Goal: Task Accomplishment & Management: Complete application form

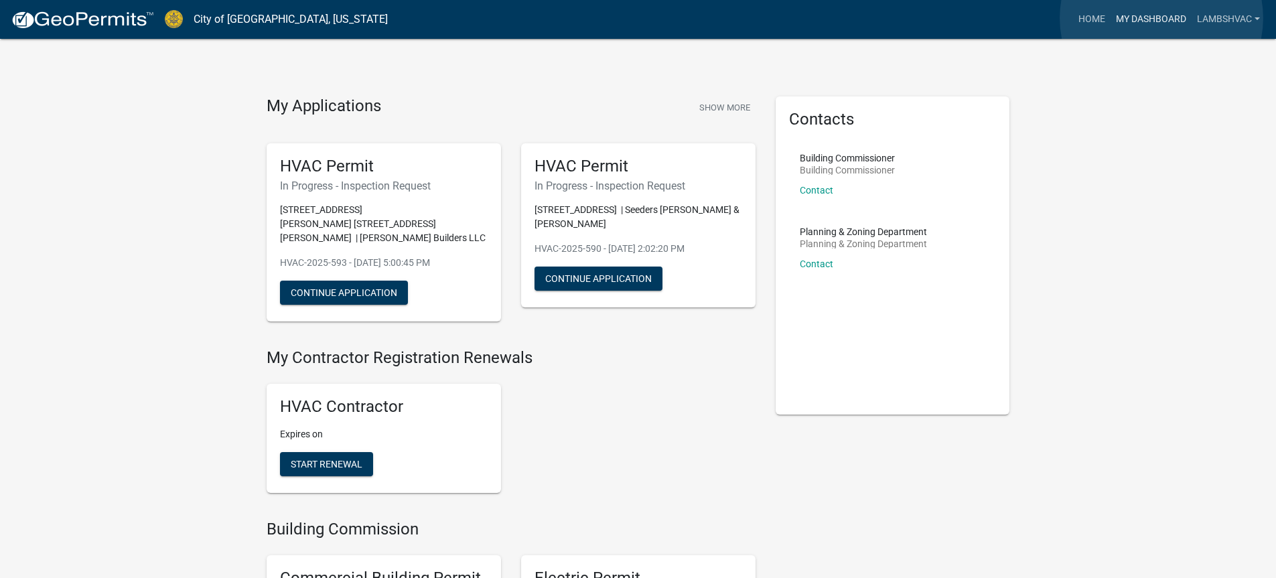
click at [1161, 18] on link "My Dashboard" at bounding box center [1150, 19] width 81 height 25
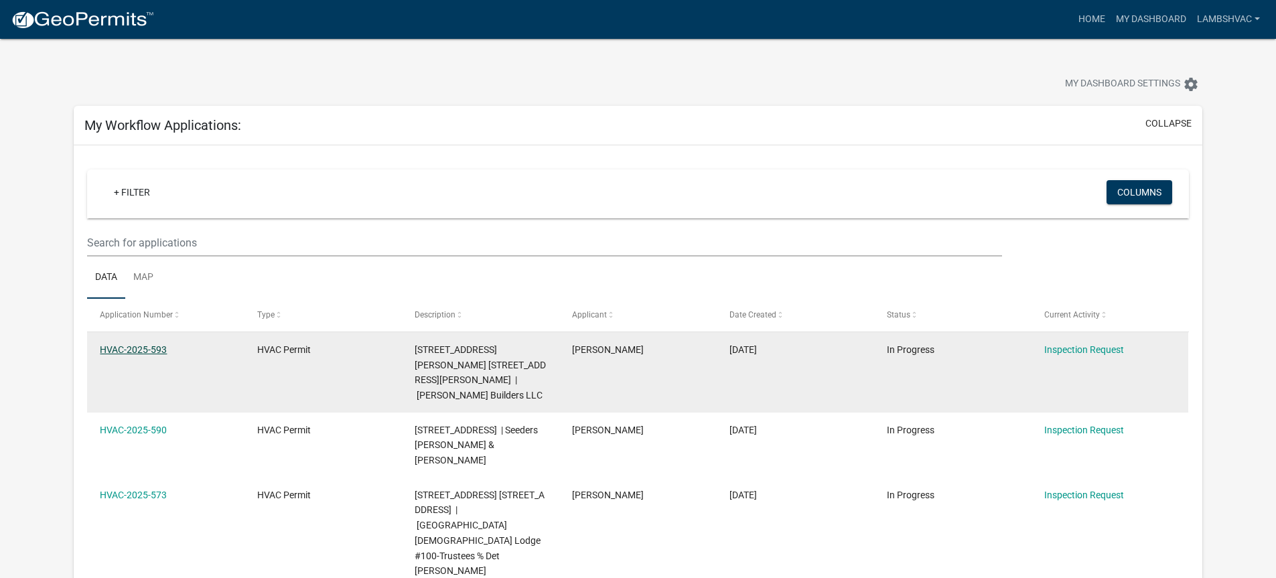
click at [153, 352] on link "HVAC-2025-593" at bounding box center [133, 349] width 67 height 11
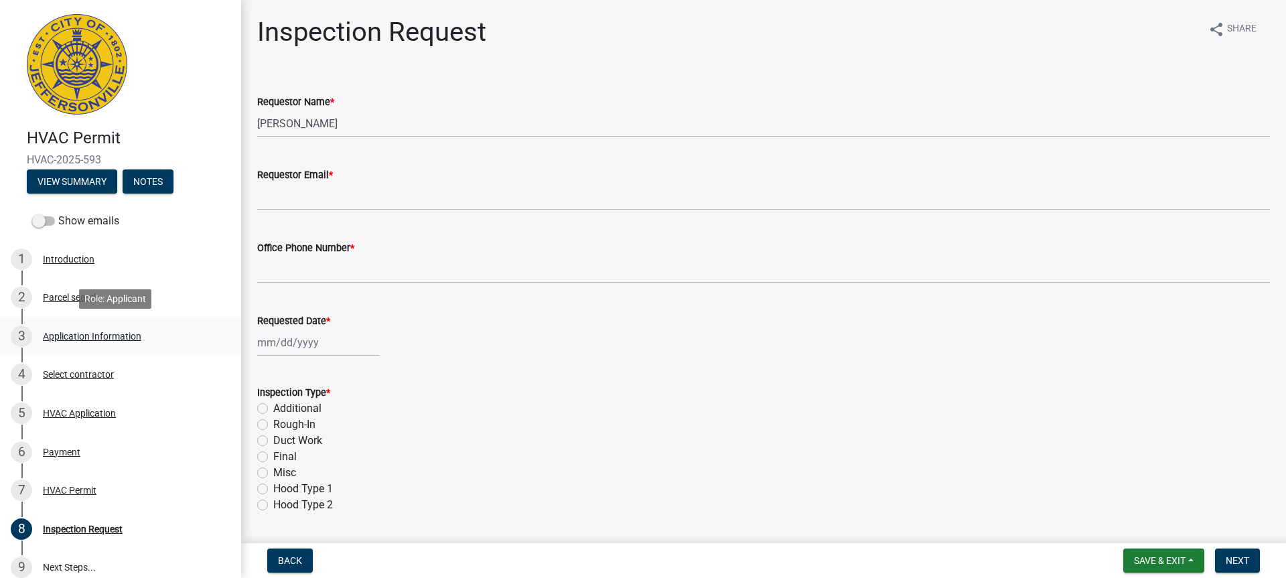
click at [60, 334] on div "Application Information" at bounding box center [92, 336] width 98 height 9
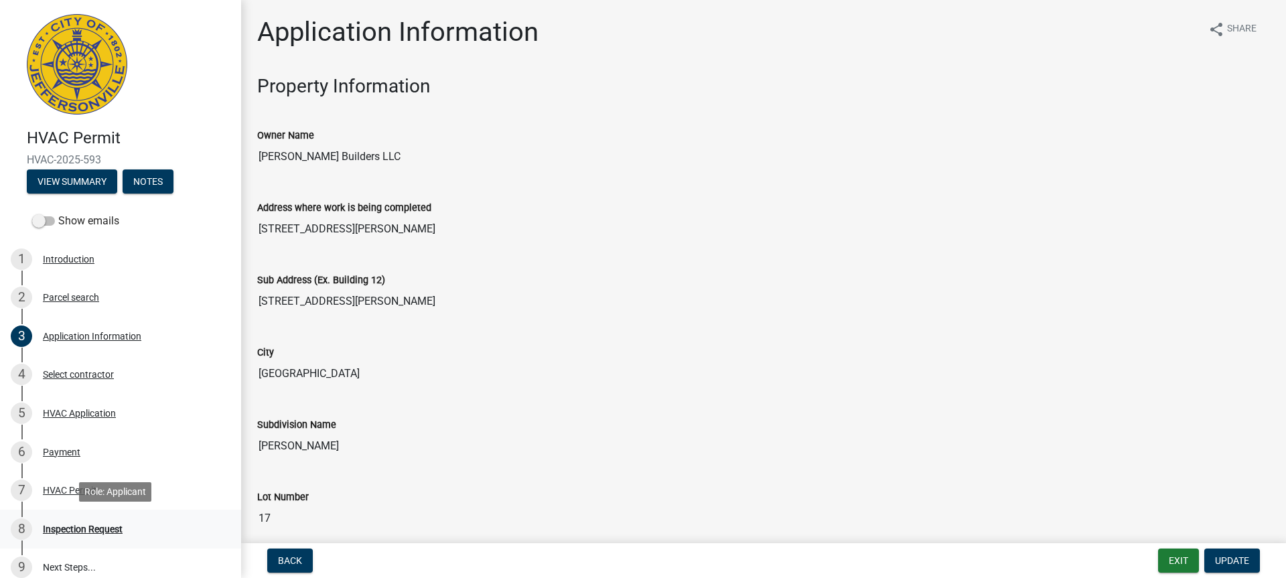
click at [65, 529] on div "Inspection Request" at bounding box center [83, 528] width 80 height 9
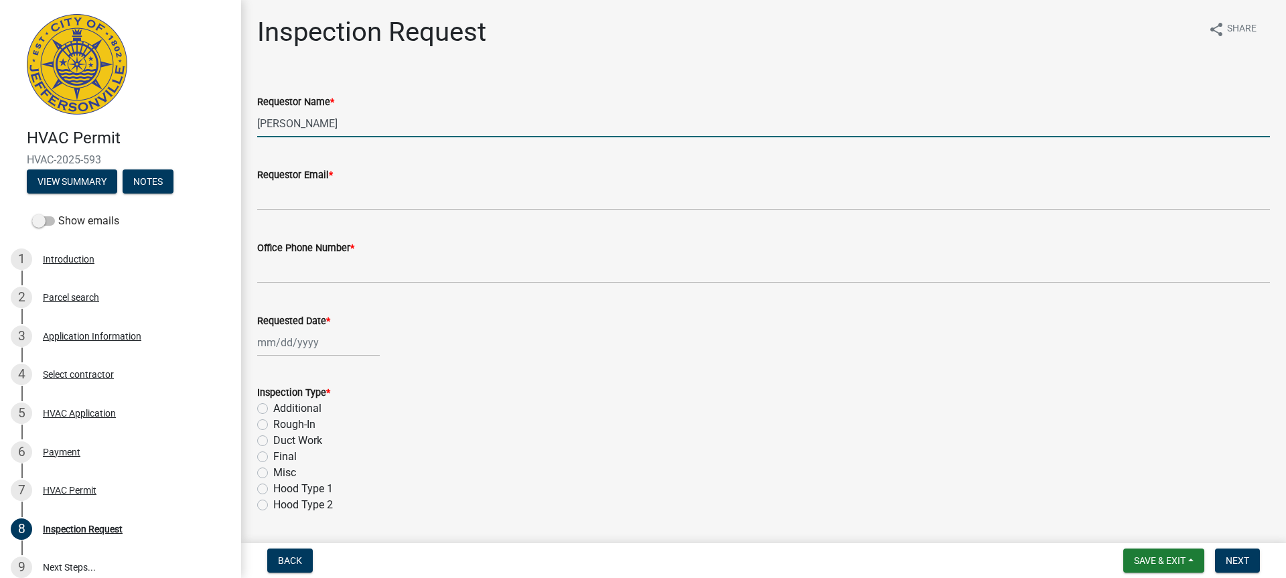
drag, startPoint x: 341, startPoint y: 117, endPoint x: 248, endPoint y: 125, distance: 92.8
click at [248, 125] on div "Requestor Name * [PERSON_NAME]" at bounding box center [763, 106] width 1033 height 62
type input "[PERSON_NAME]"
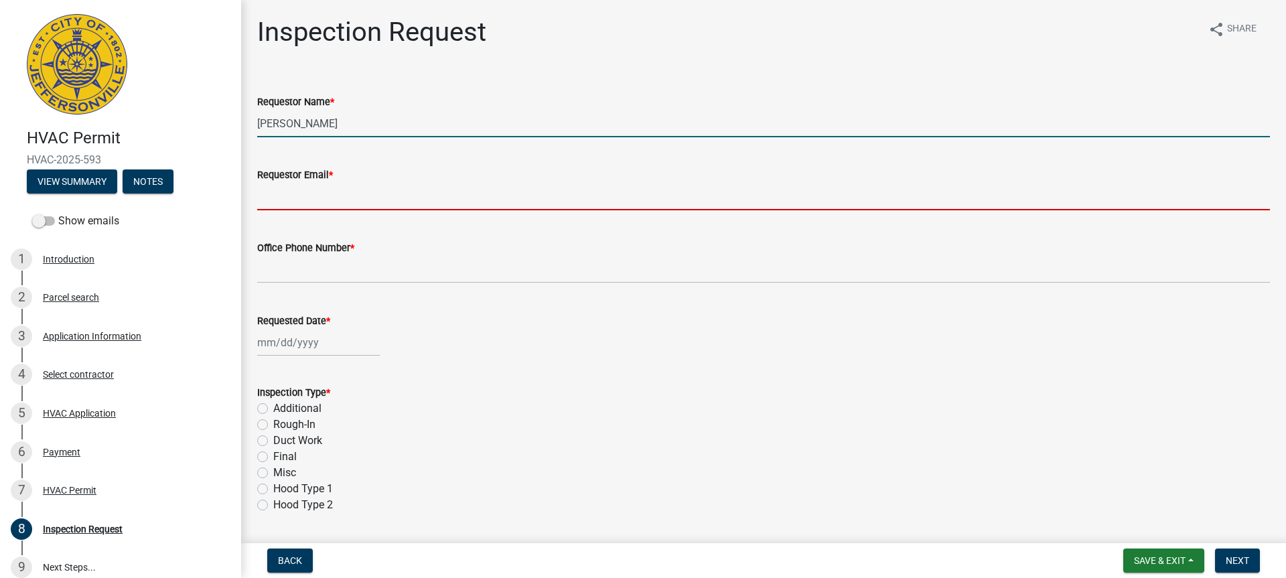
type input "[PERSON_NAME][EMAIL_ADDRESS][DOMAIN_NAME]"
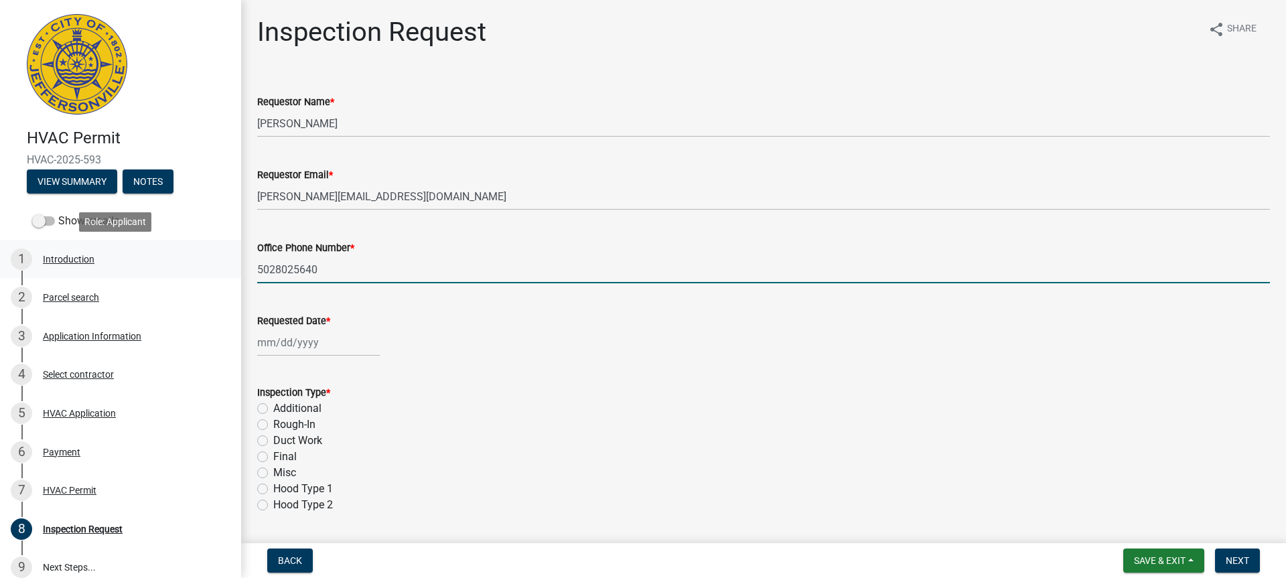
drag, startPoint x: 342, startPoint y: 274, endPoint x: 223, endPoint y: 264, distance: 119.6
click at [223, 264] on div "HVAC Permit HVAC-2025-593 View Summary Notes Show emails 1 Introduction 2 Parce…" at bounding box center [643, 289] width 1286 height 578
type input "8129451035"
click at [273, 342] on div at bounding box center [318, 342] width 123 height 27
select select "10"
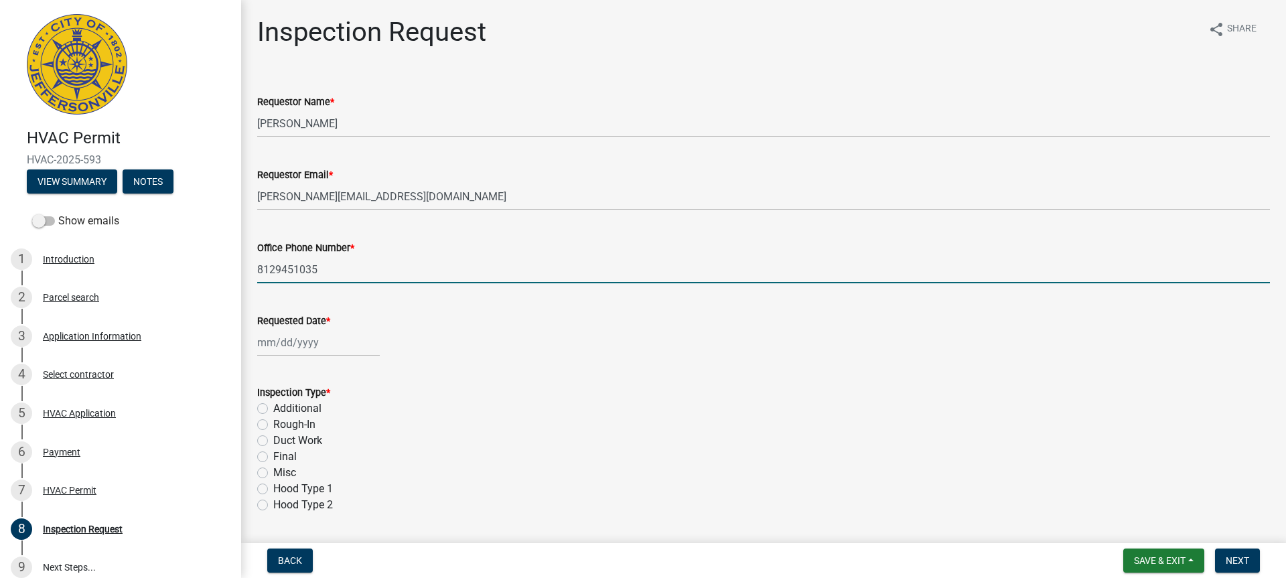
select select "2025"
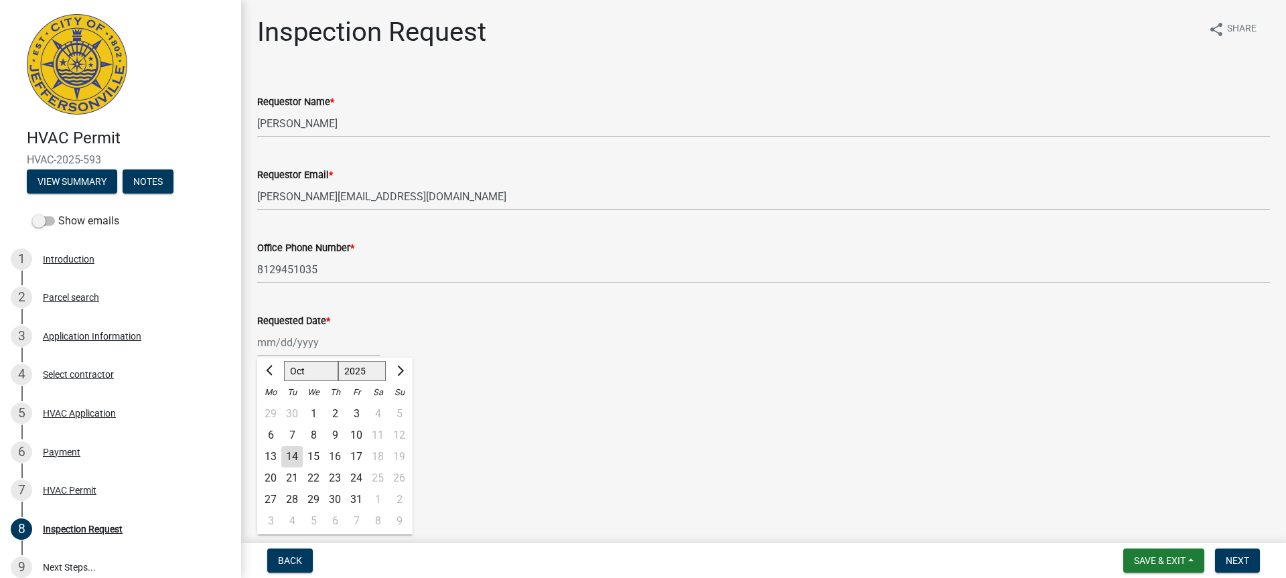
click at [317, 457] on div "15" at bounding box center [313, 456] width 21 height 21
type input "[DATE]"
click at [273, 428] on label "Rough-In" at bounding box center [294, 425] width 42 height 16
click at [273, 425] on input "Rough-In" at bounding box center [277, 421] width 9 height 9
radio input "true"
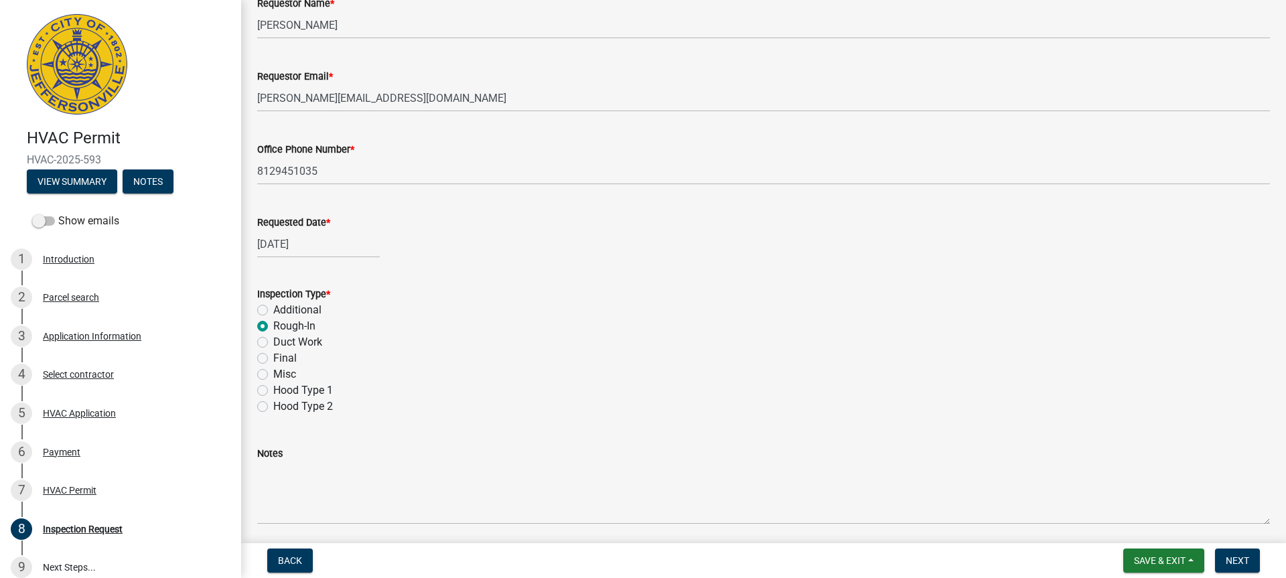
scroll to position [201, 0]
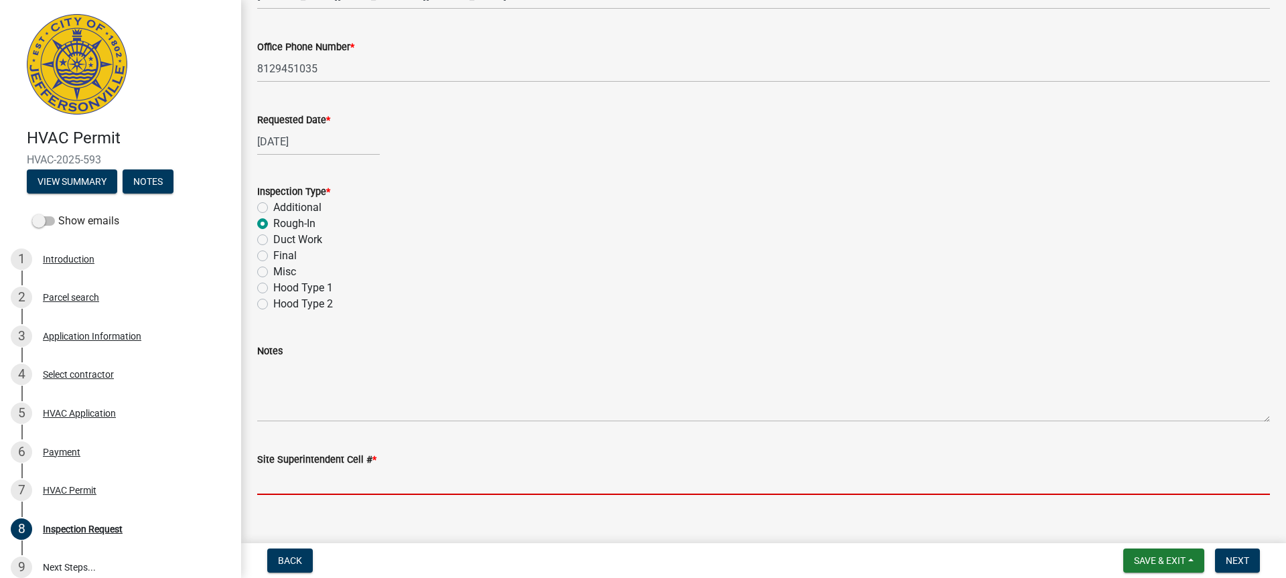
click at [354, 478] on input "Site Superintendent Cell # *" at bounding box center [763, 481] width 1013 height 27
type input "[PHONE_NUMBER]"
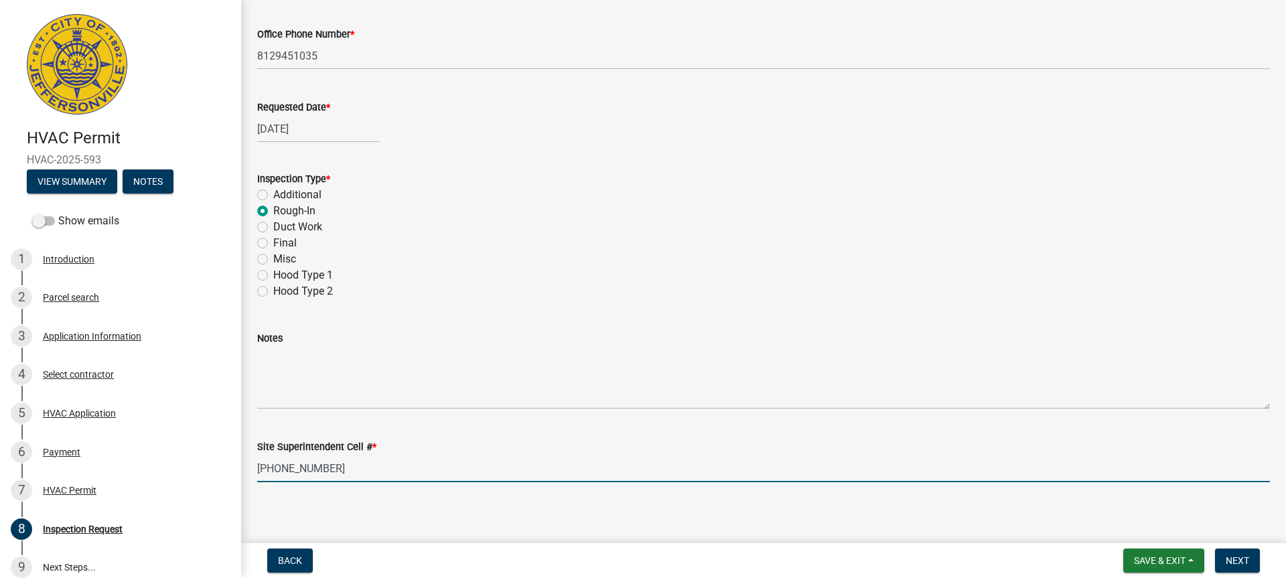
scroll to position [221, 0]
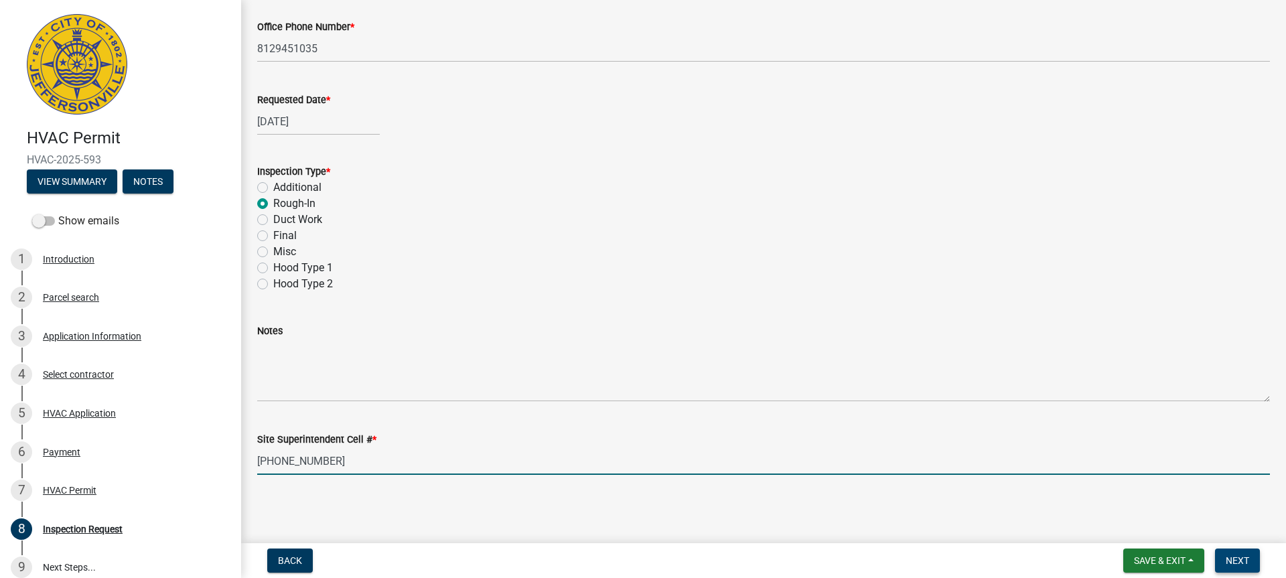
click at [1232, 563] on span "Next" at bounding box center [1237, 560] width 23 height 11
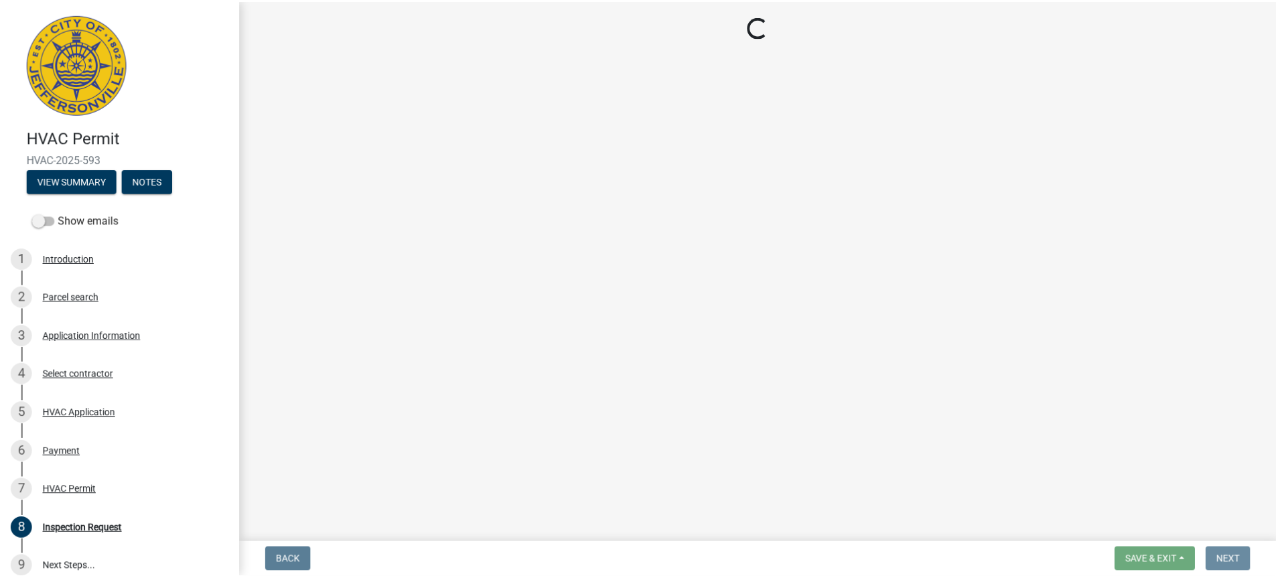
scroll to position [0, 0]
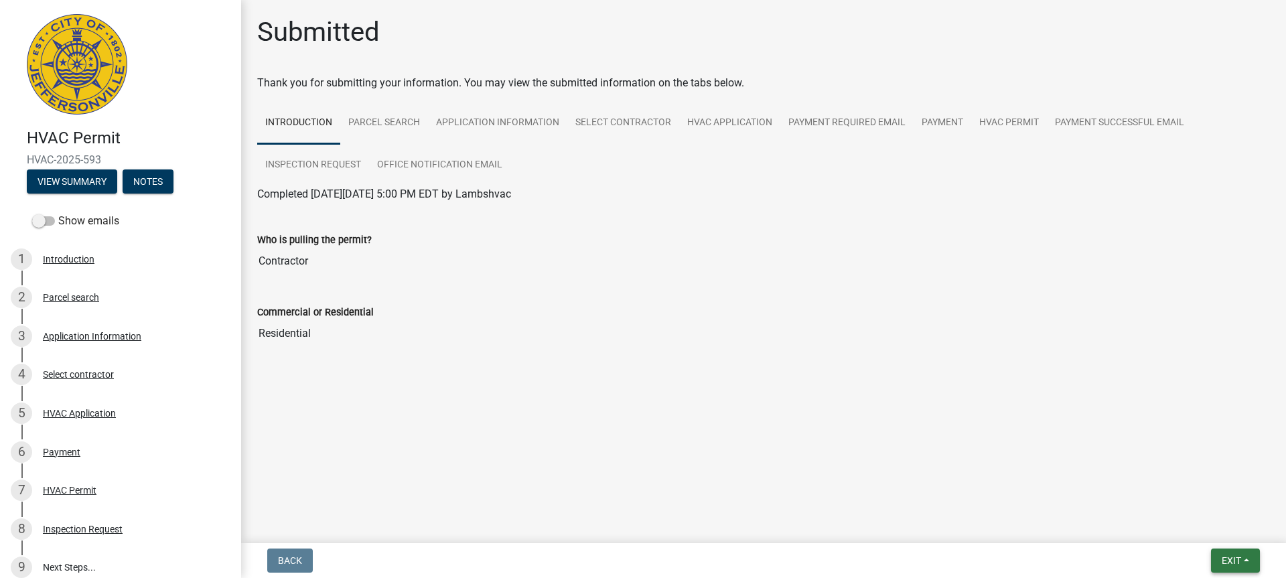
click at [1231, 563] on span "Exit" at bounding box center [1231, 560] width 19 height 11
click at [1186, 522] on button "Save & Exit" at bounding box center [1206, 526] width 107 height 32
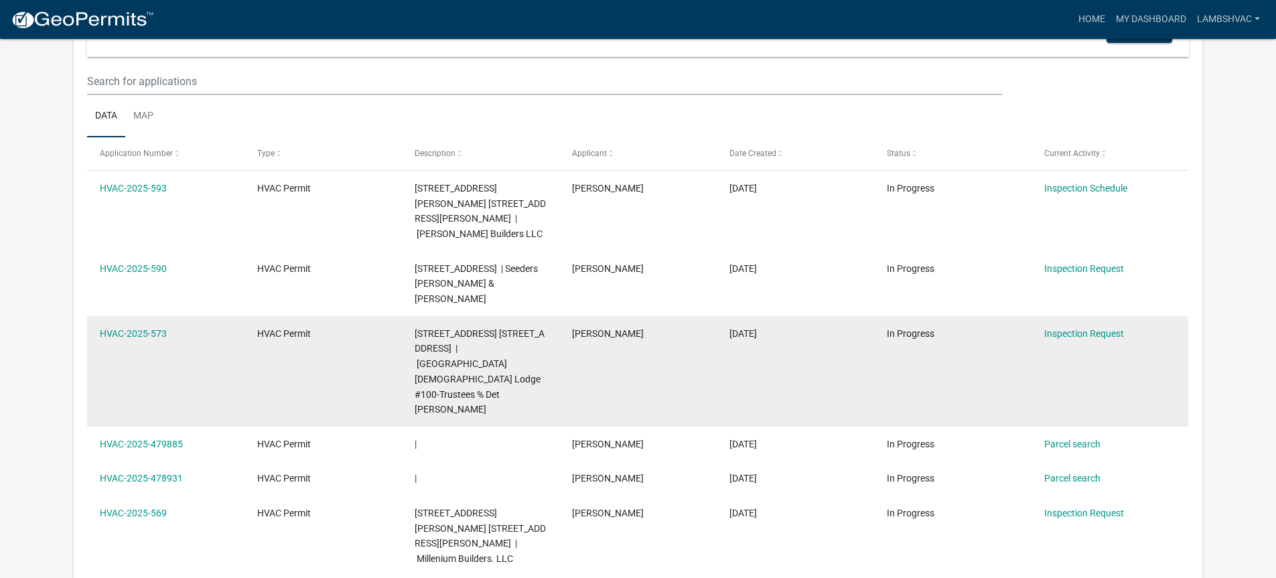
scroll to position [201, 0]
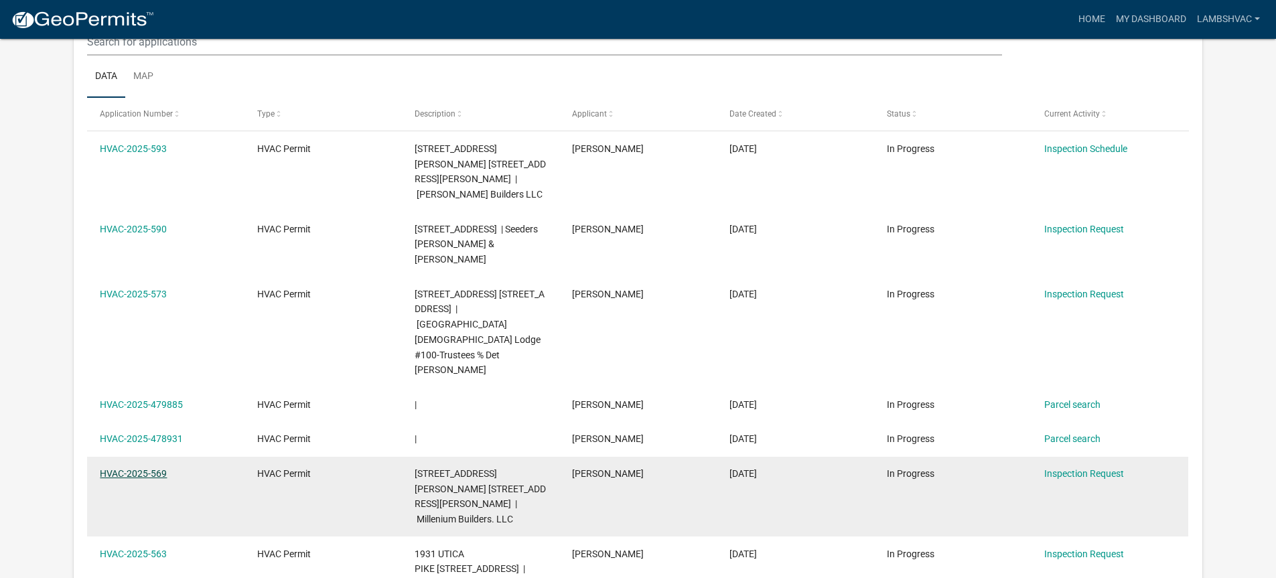
click at [132, 468] on link "HVAC-2025-569" at bounding box center [133, 473] width 67 height 11
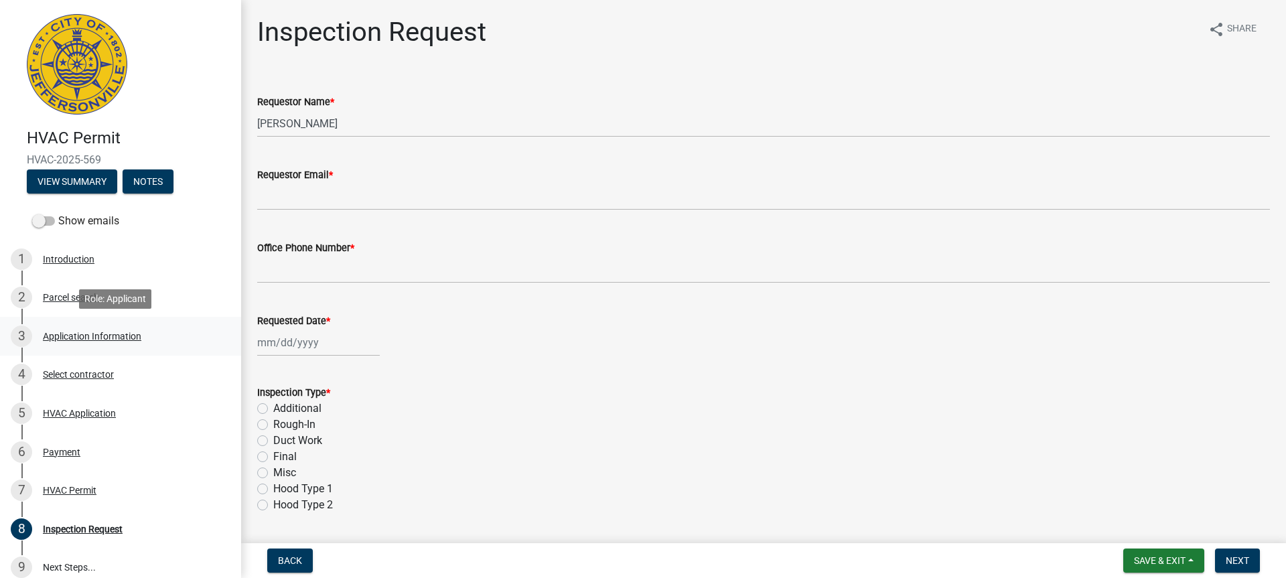
click at [102, 334] on div "Application Information" at bounding box center [92, 336] width 98 height 9
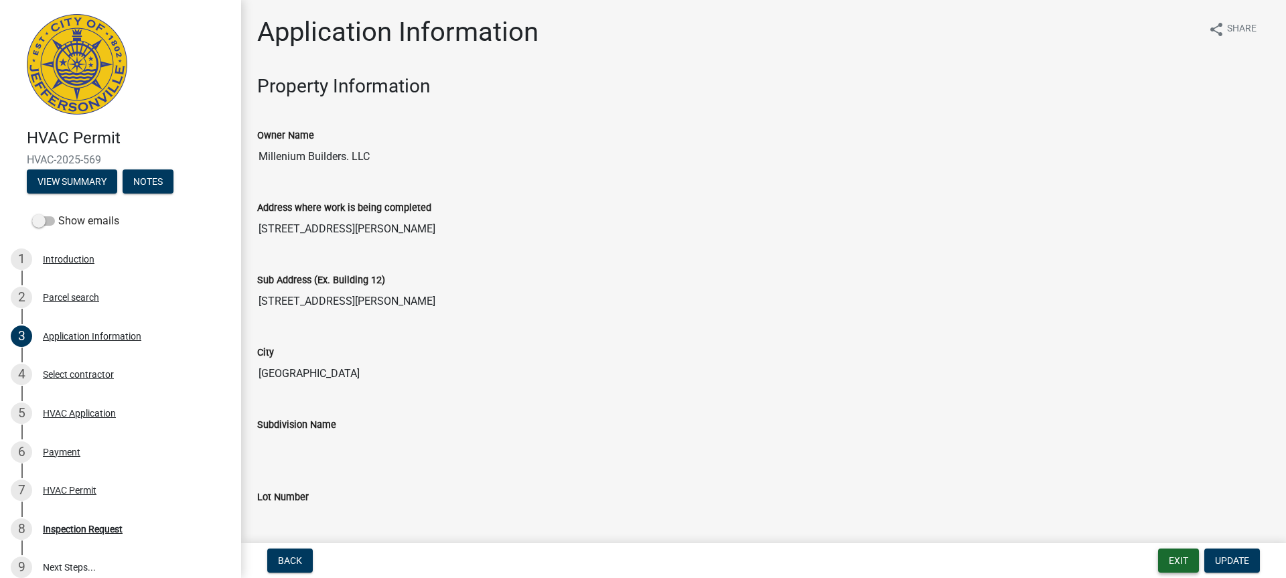
click at [1185, 553] on button "Exit" at bounding box center [1178, 561] width 41 height 24
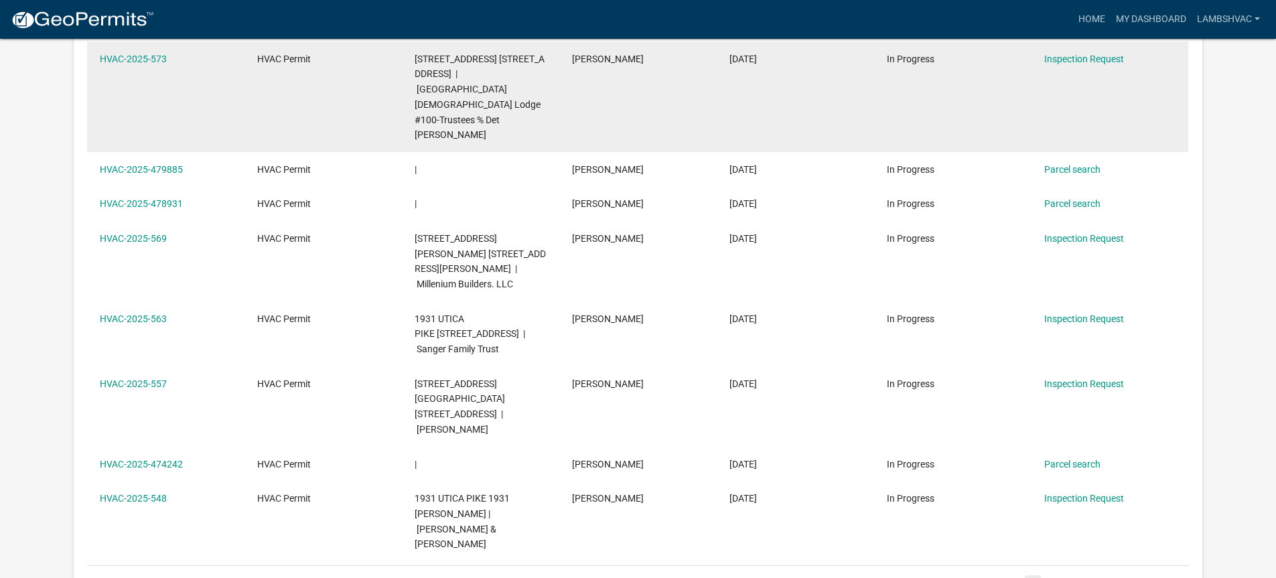
scroll to position [445, 0]
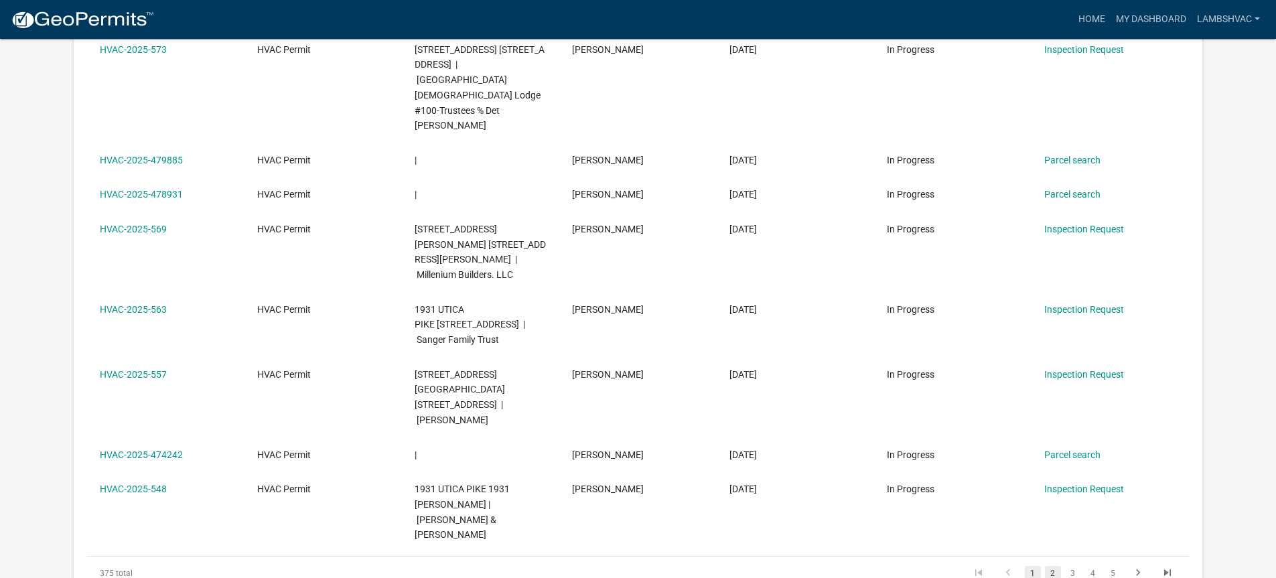
click at [1055, 566] on link "2" at bounding box center [1053, 573] width 16 height 15
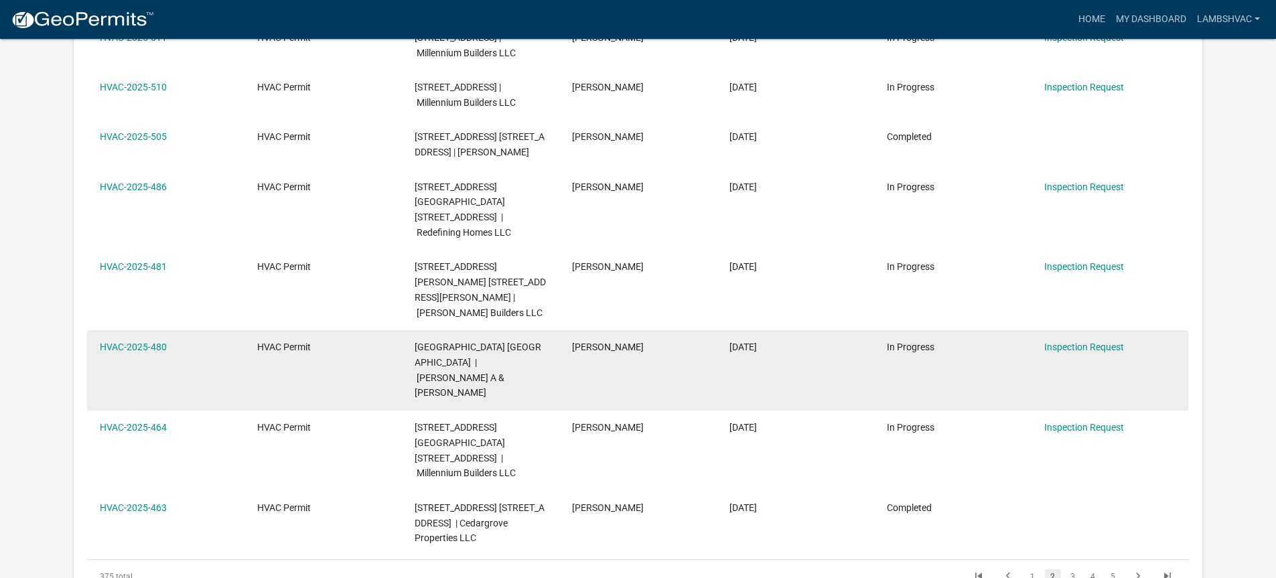
scroll to position [512, 0]
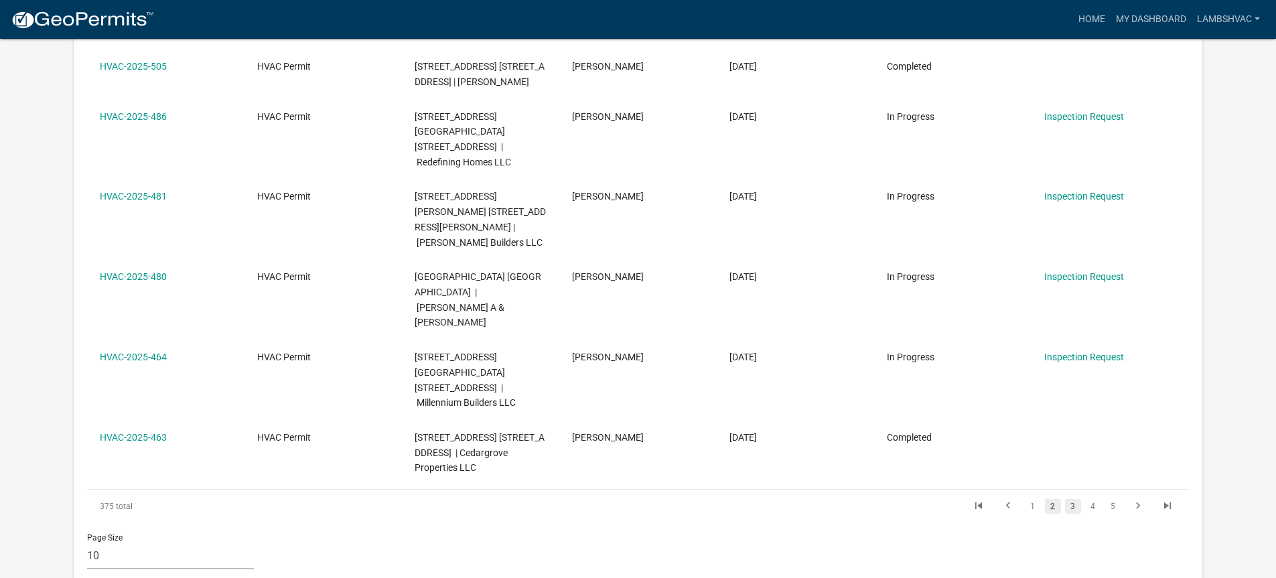
click at [1074, 499] on link "3" at bounding box center [1073, 506] width 16 height 15
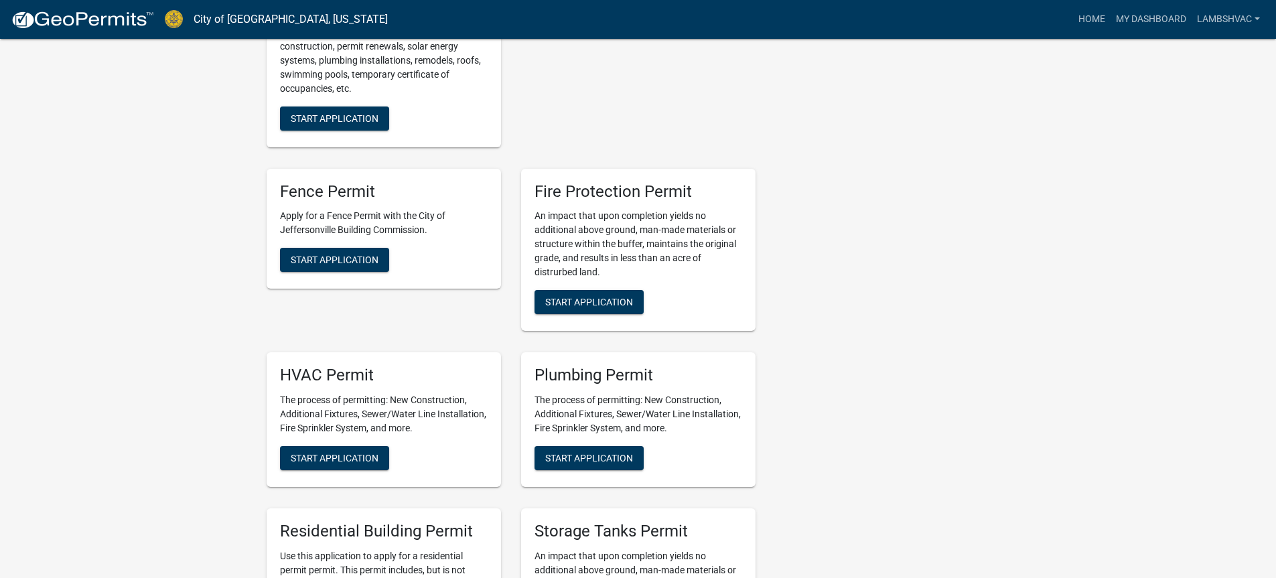
scroll to position [670, 0]
click at [328, 451] on button "Start Application" at bounding box center [334, 457] width 109 height 24
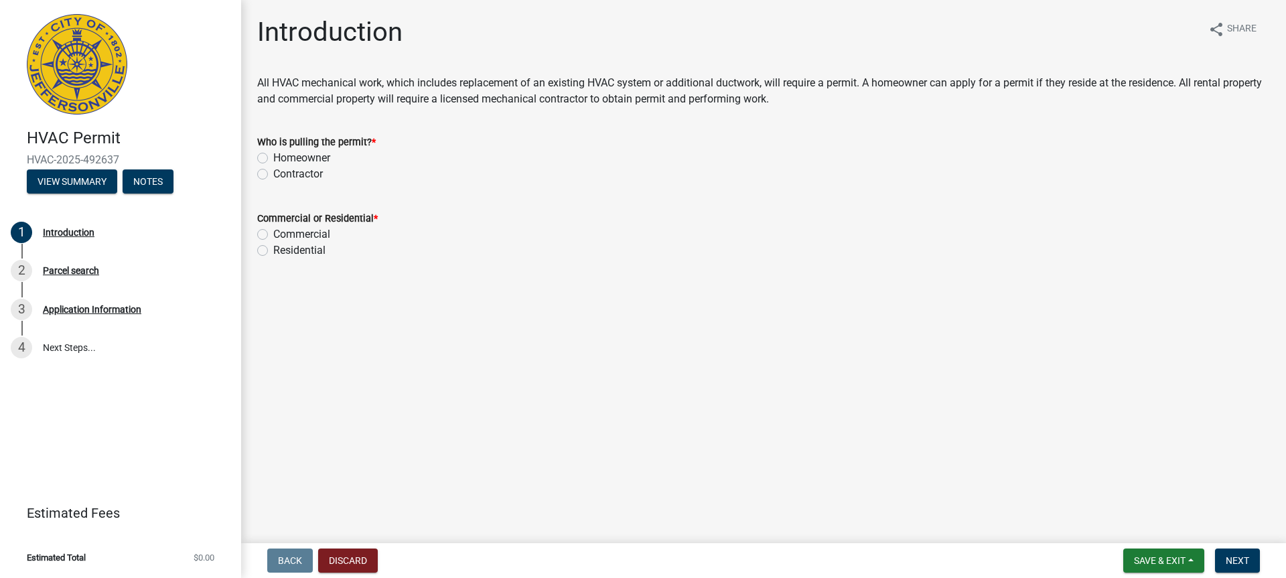
click at [273, 171] on label "Contractor" at bounding box center [298, 174] width 50 height 16
click at [273, 171] on input "Contractor" at bounding box center [277, 170] width 9 height 9
radio input "true"
click at [273, 248] on label "Residential" at bounding box center [299, 250] width 52 height 16
click at [273, 248] on input "Residential" at bounding box center [277, 246] width 9 height 9
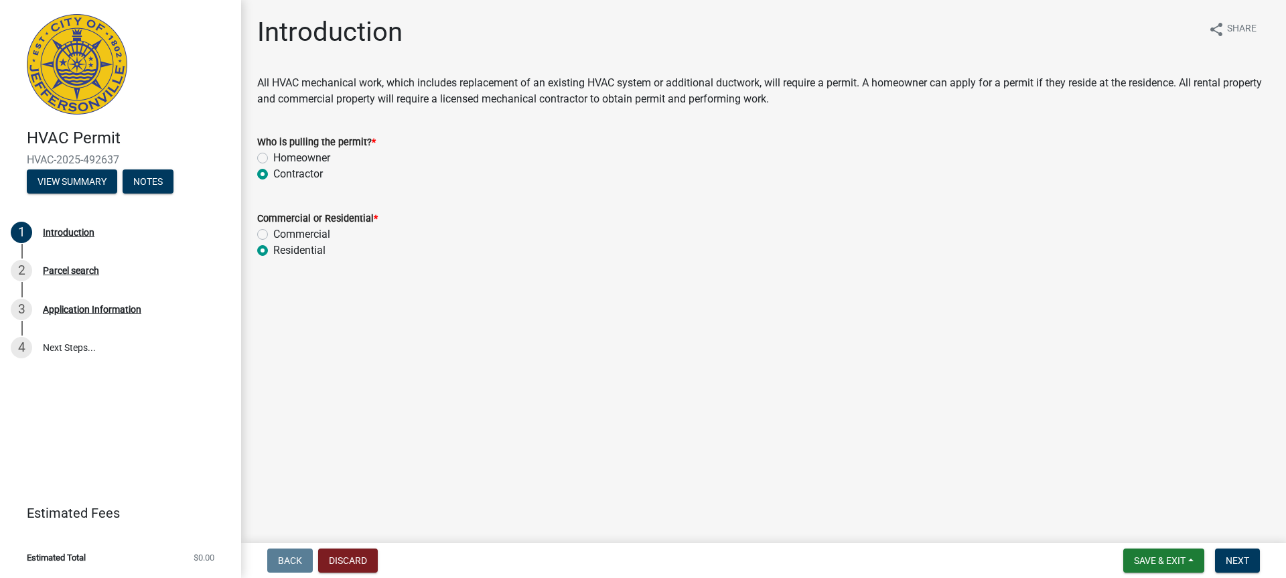
radio input "true"
click at [1233, 564] on span "Next" at bounding box center [1237, 560] width 23 height 11
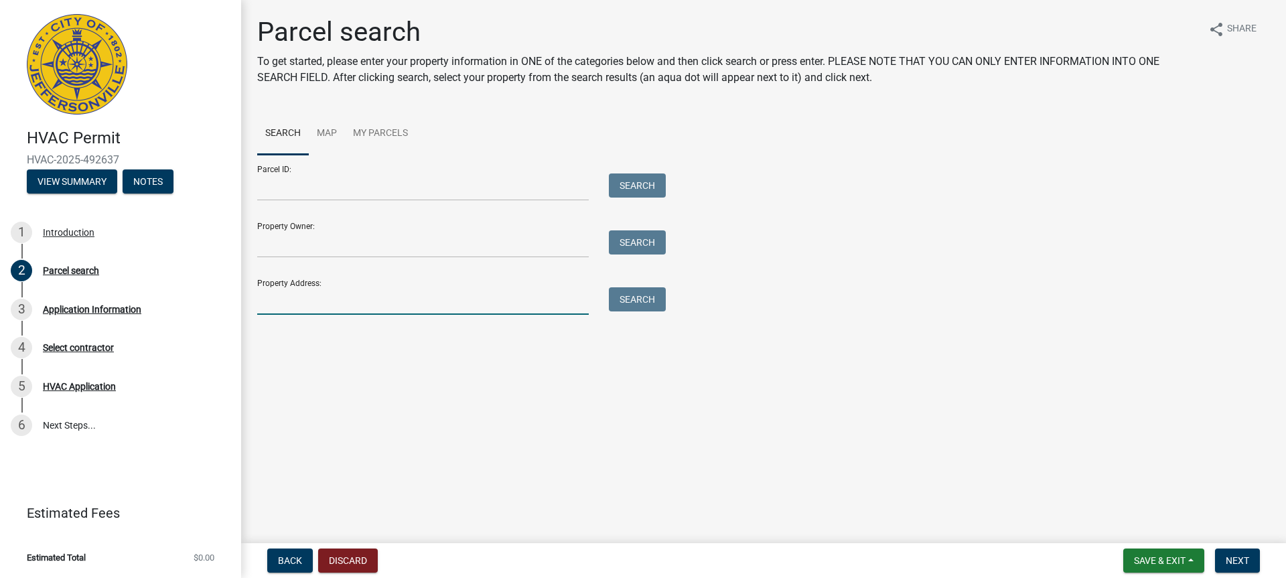
click at [329, 298] on input "Property Address:" at bounding box center [423, 300] width 332 height 27
type input "807 Fulton"
drag, startPoint x: 632, startPoint y: 297, endPoint x: 626, endPoint y: 305, distance: 9.7
click at [626, 305] on button "Search" at bounding box center [637, 299] width 57 height 24
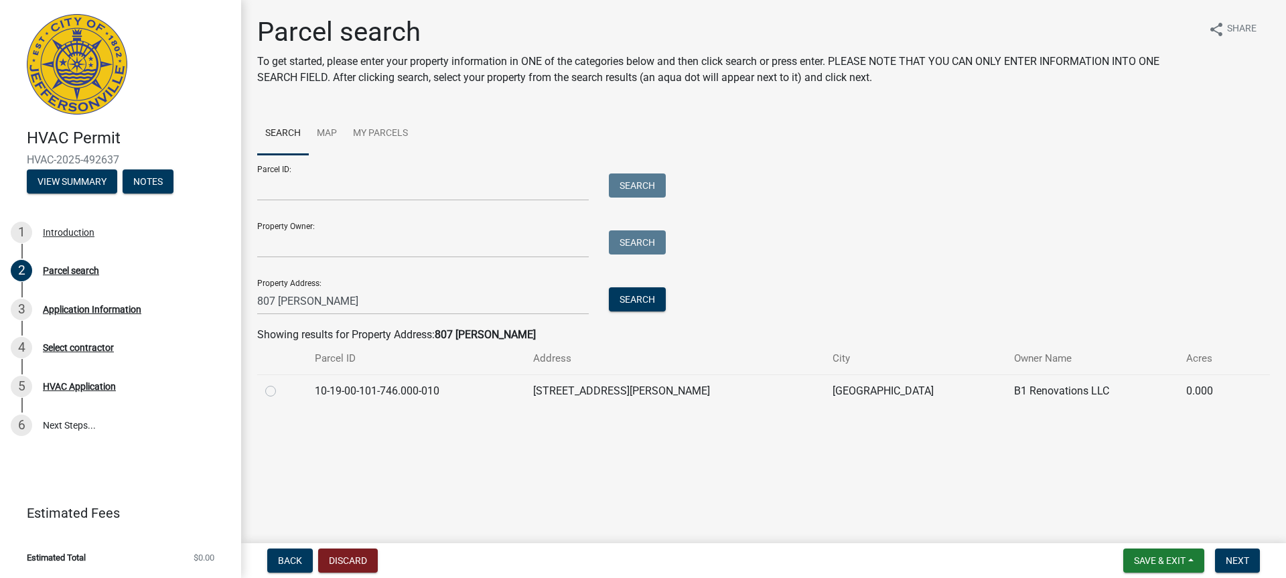
click at [281, 383] on label at bounding box center [281, 383] width 0 height 0
click at [281, 392] on input "radio" at bounding box center [285, 387] width 9 height 9
radio input "true"
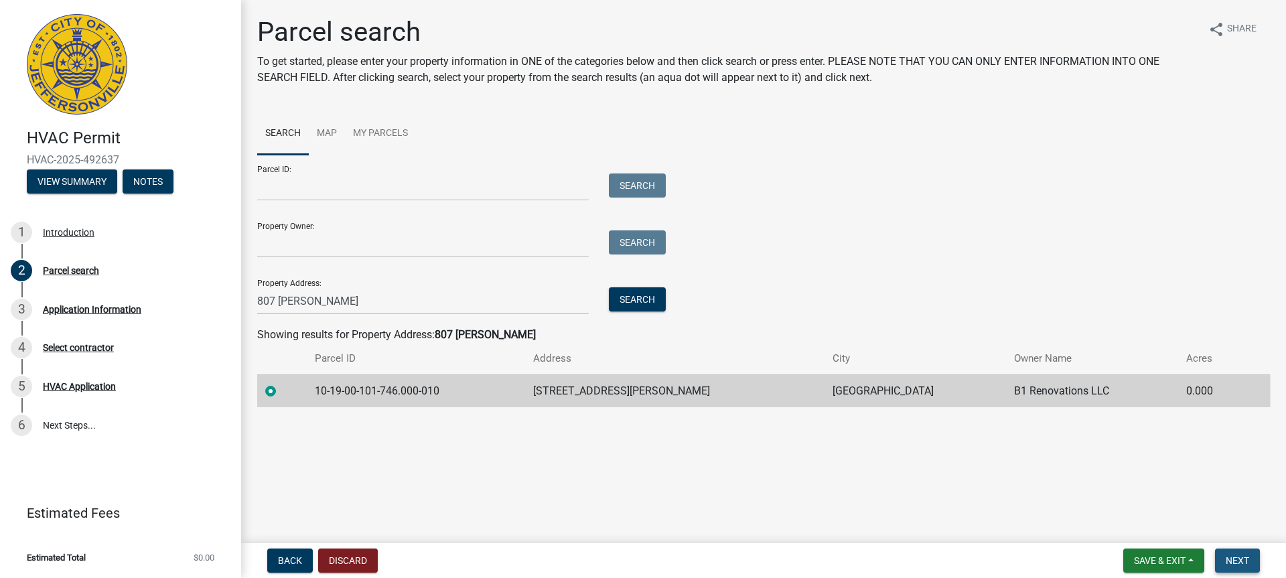
click at [1252, 558] on button "Next" at bounding box center [1237, 561] width 45 height 24
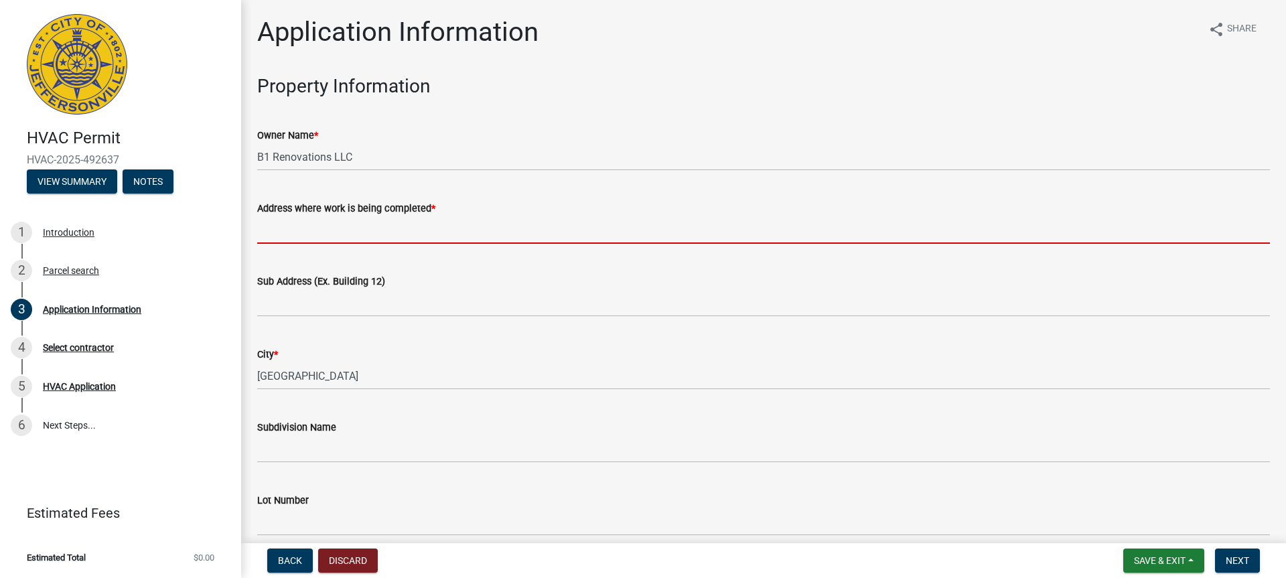
click at [268, 240] on input "Address where work is being completed *" at bounding box center [763, 229] width 1013 height 27
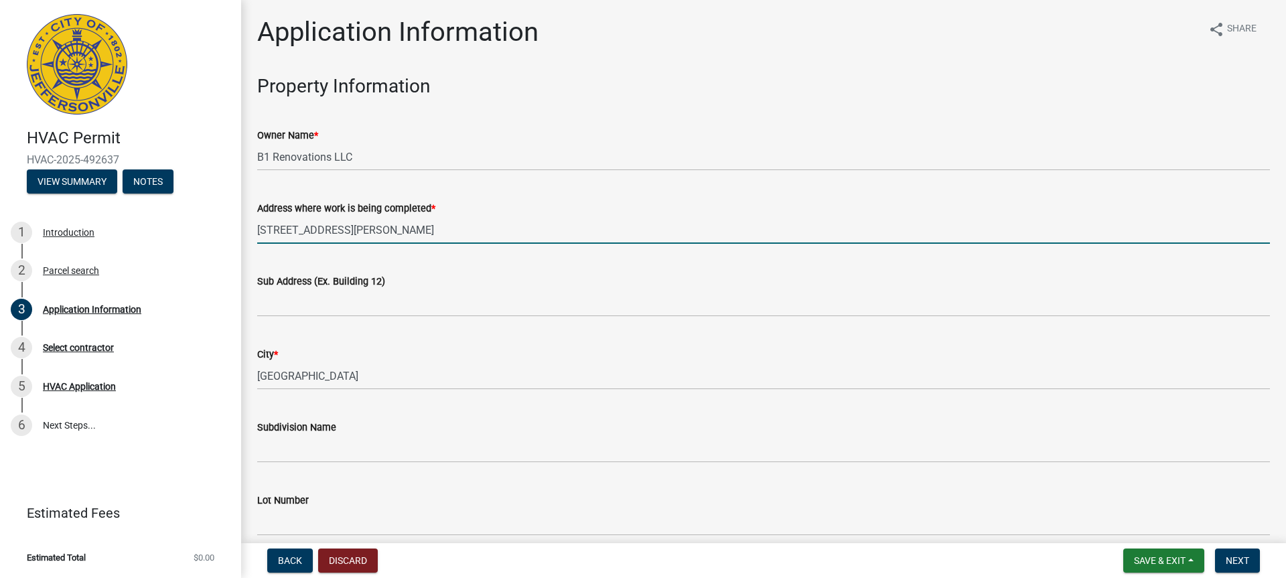
type input "807 Fulton Street"
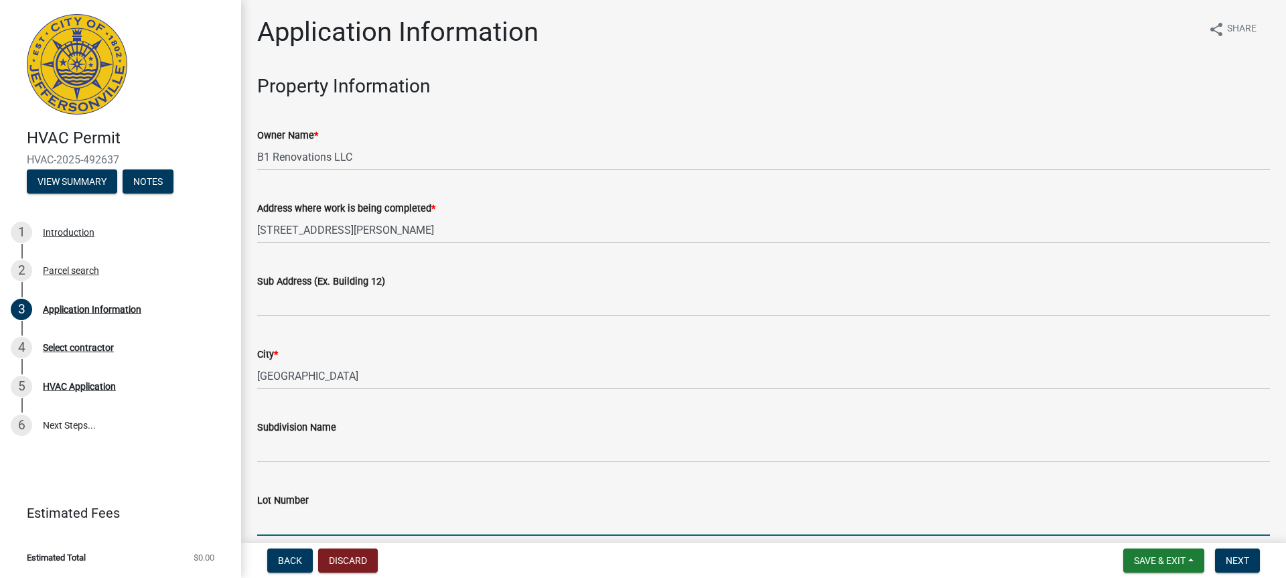
scroll to position [326, 0]
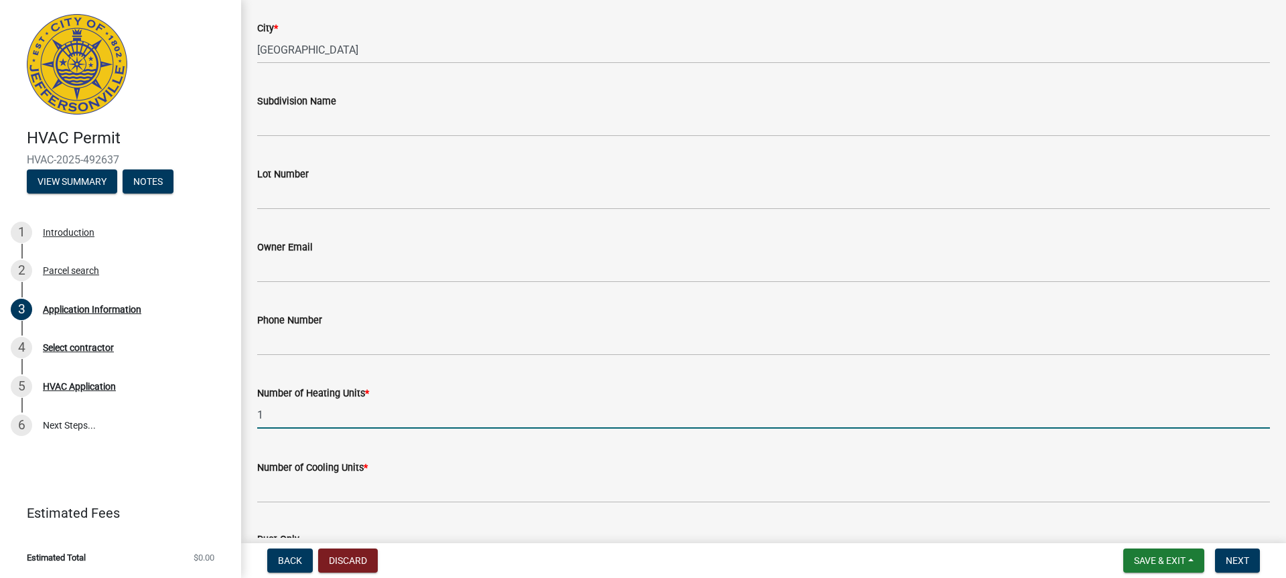
type input "1"
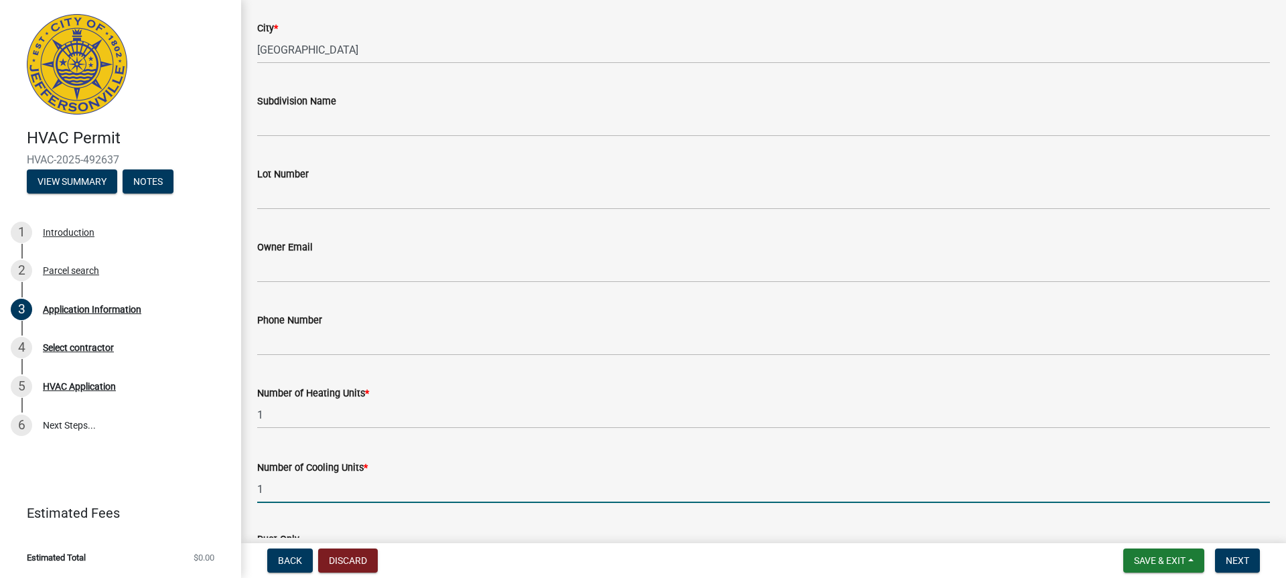
type input "1"
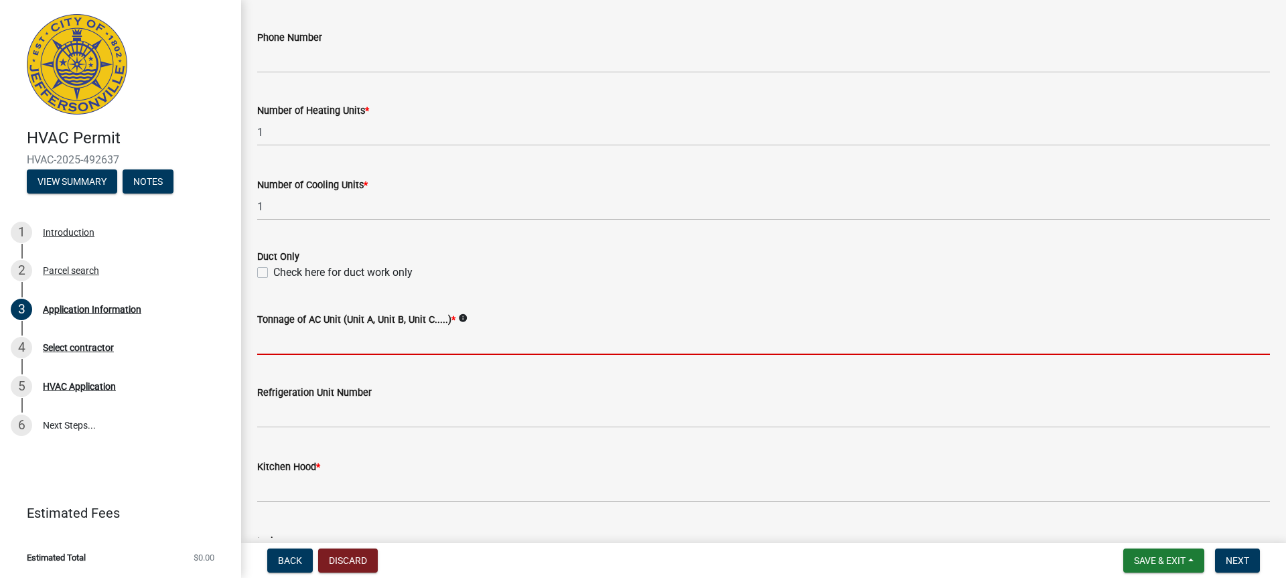
click at [313, 352] on input "Tonnage of AC Unit (Unit A, Unit B, Unit C.....) *" at bounding box center [763, 341] width 1013 height 27
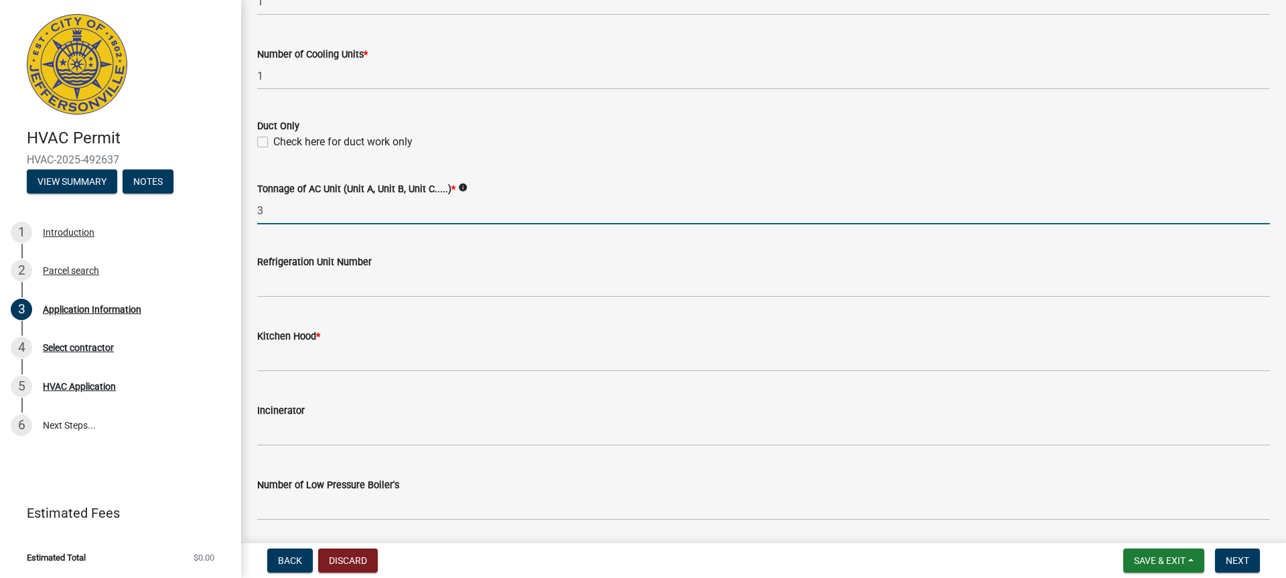
scroll to position [743, 0]
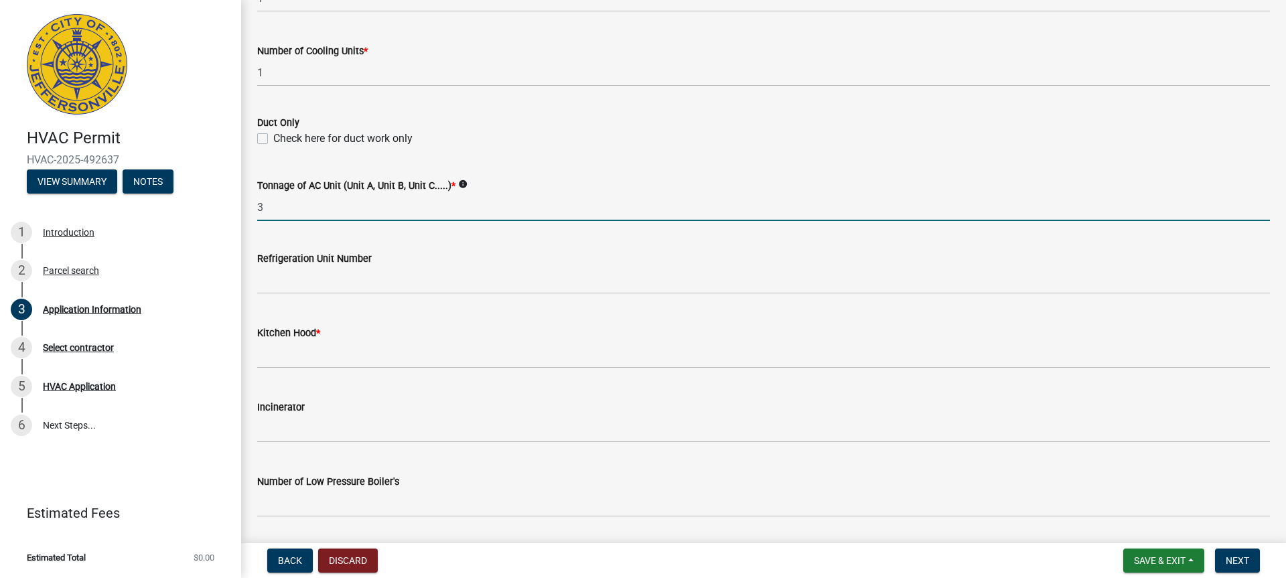
type input "3"
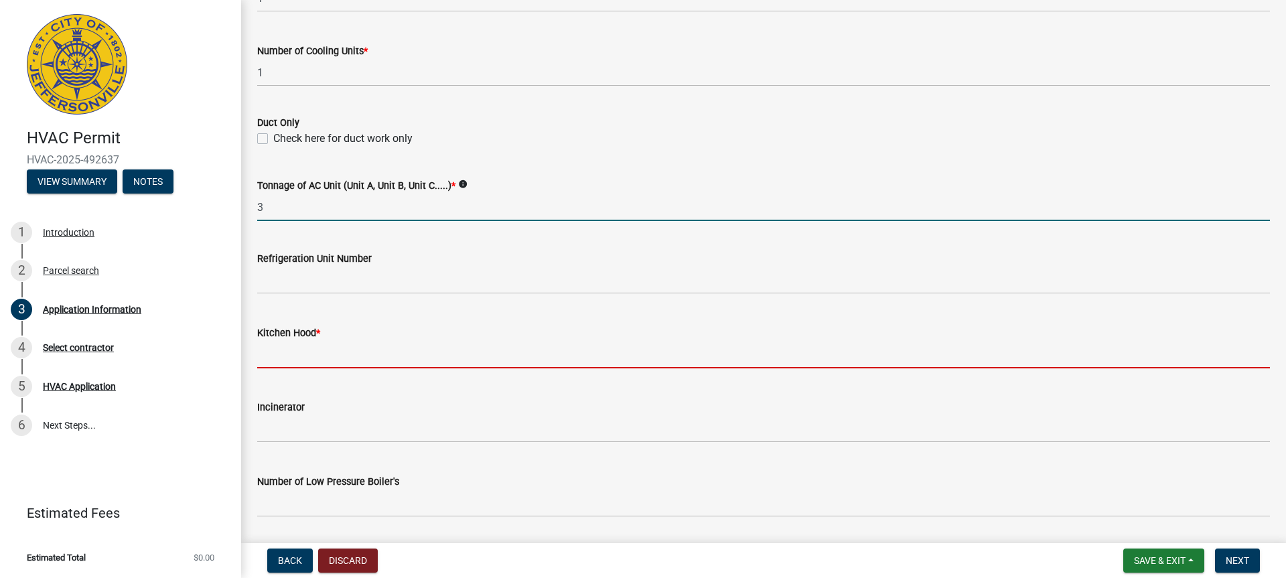
click at [313, 352] on input "text" at bounding box center [763, 354] width 1013 height 27
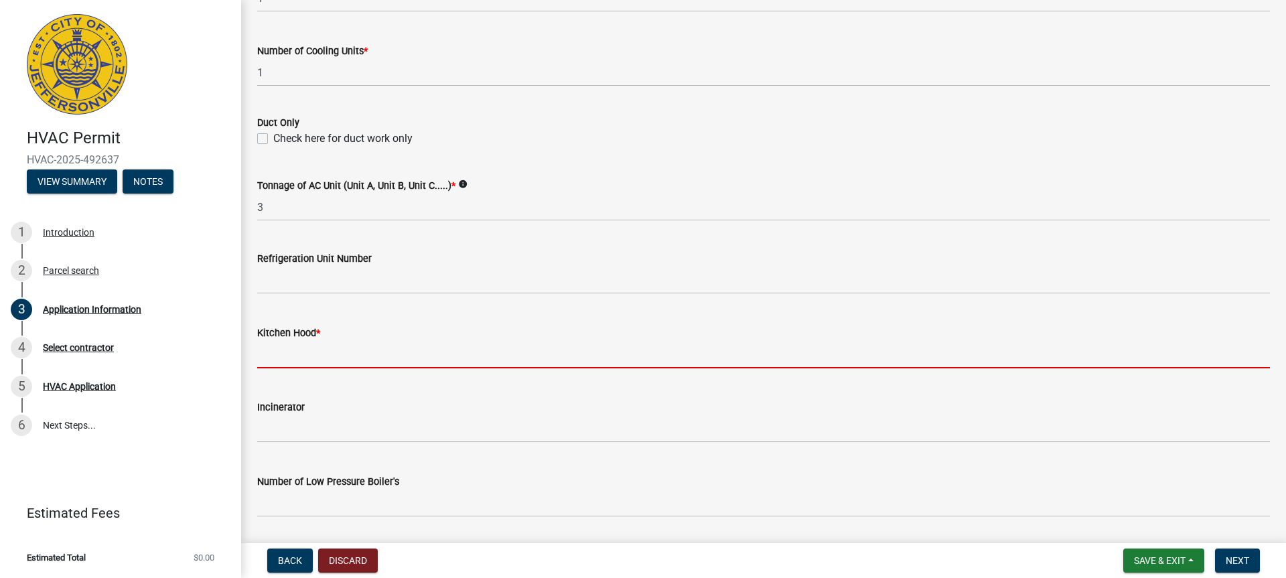
type input "0"
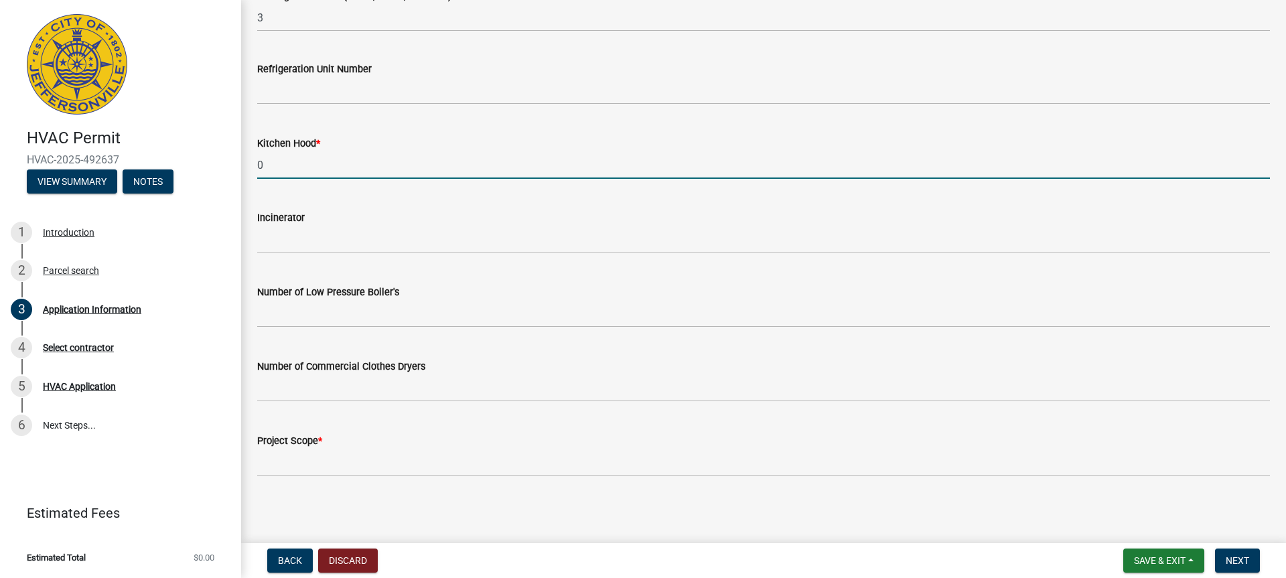
scroll to position [934, 0]
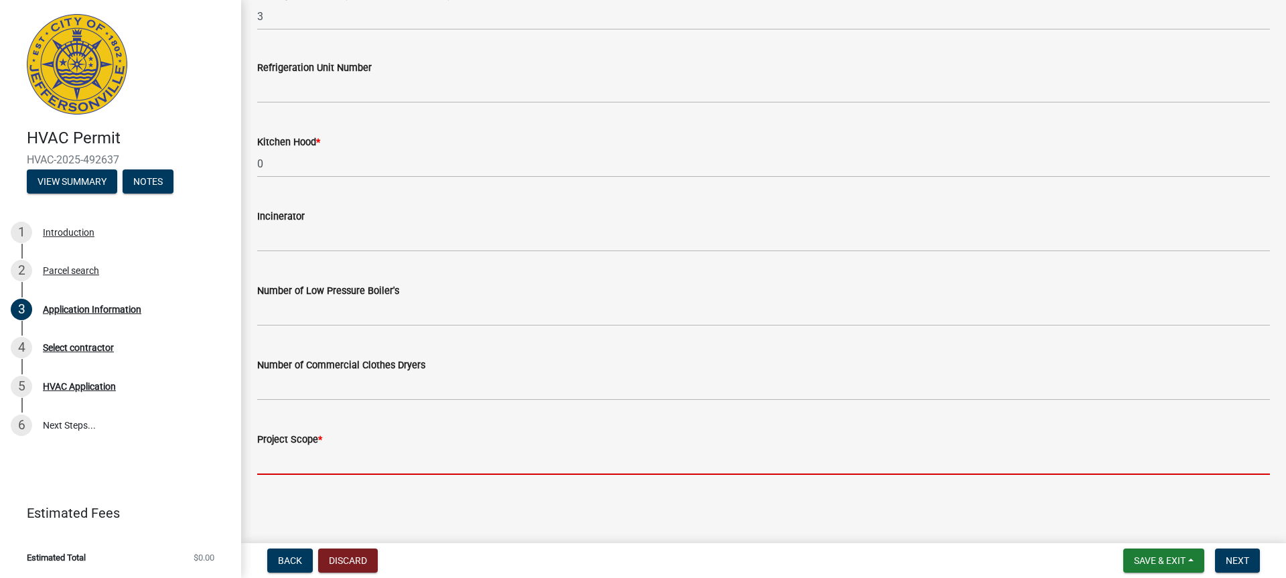
click at [324, 463] on input "Project Scope *" at bounding box center [763, 460] width 1013 height 27
type input "Replacement"
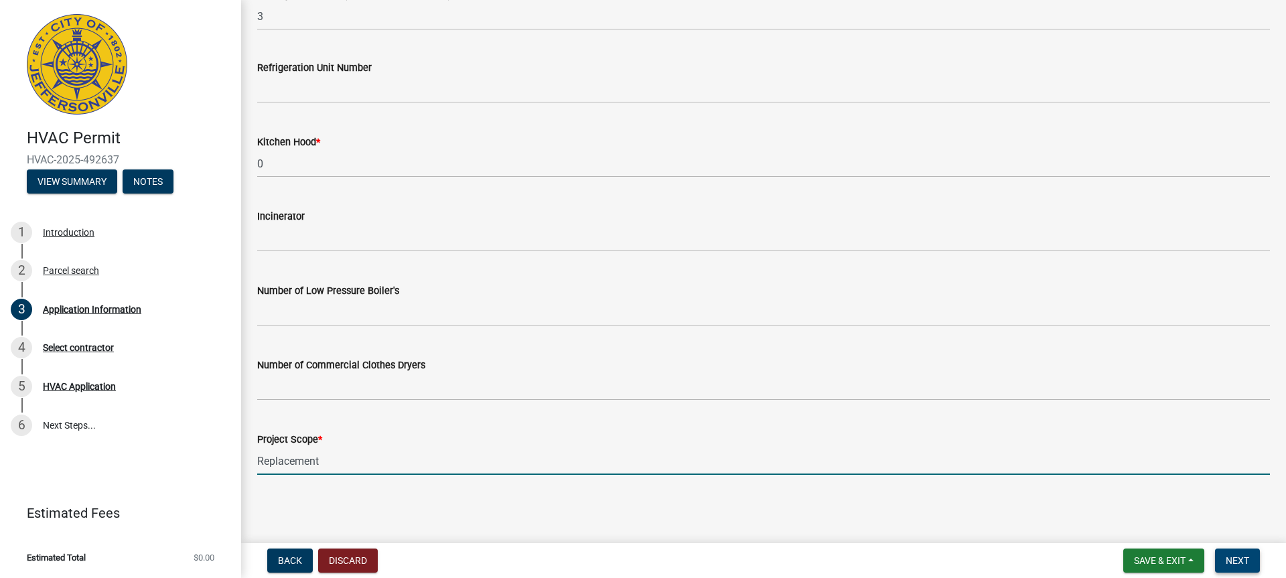
click at [1259, 570] on button "Next" at bounding box center [1237, 561] width 45 height 24
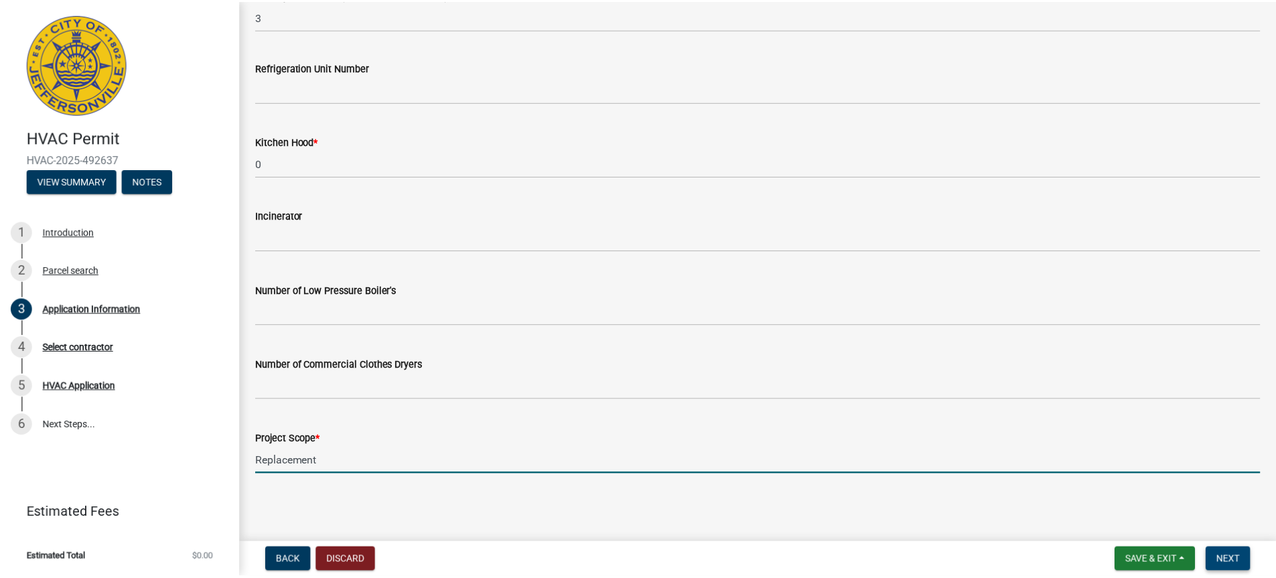
scroll to position [0, 0]
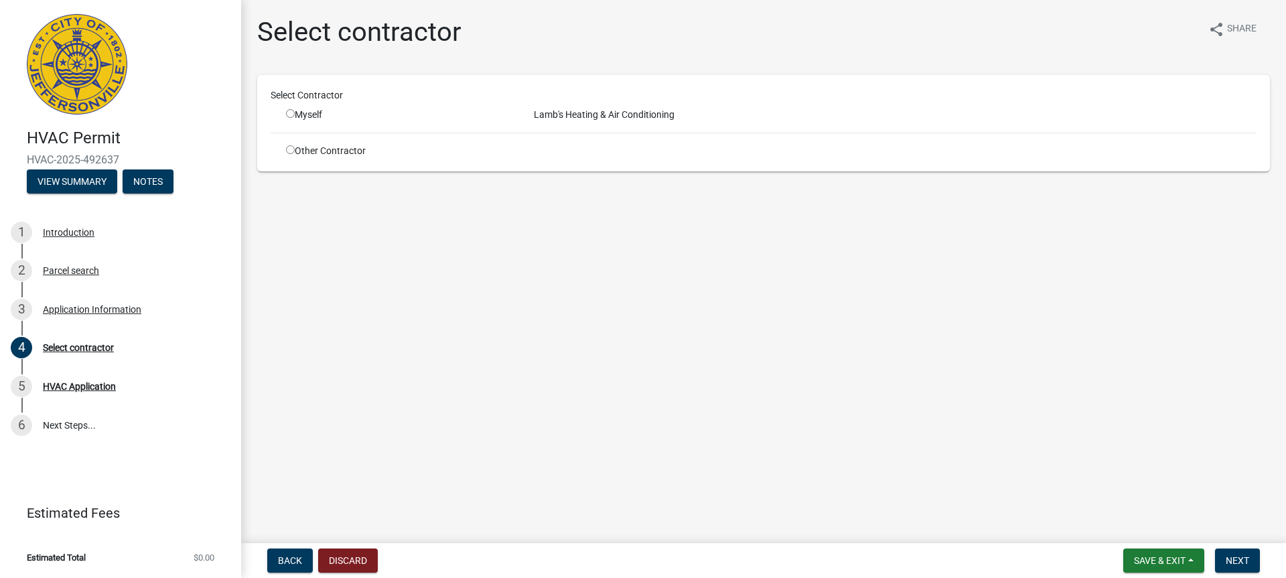
click at [287, 110] on input "radio" at bounding box center [290, 113] width 9 height 9
radio input "true"
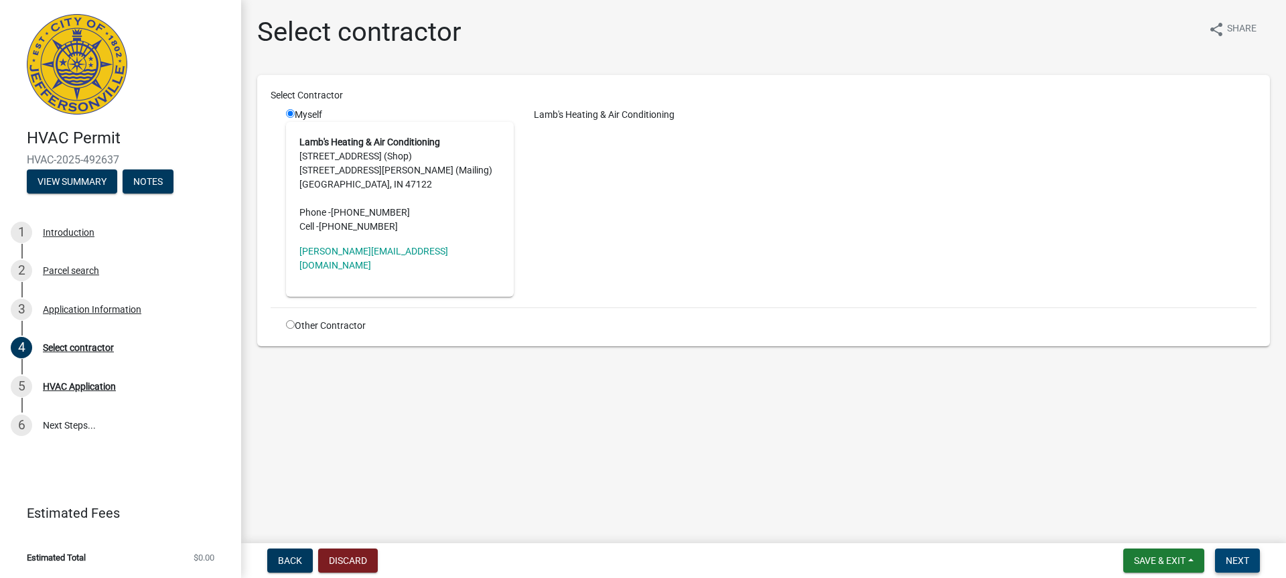
click at [1234, 561] on span "Next" at bounding box center [1237, 560] width 23 height 11
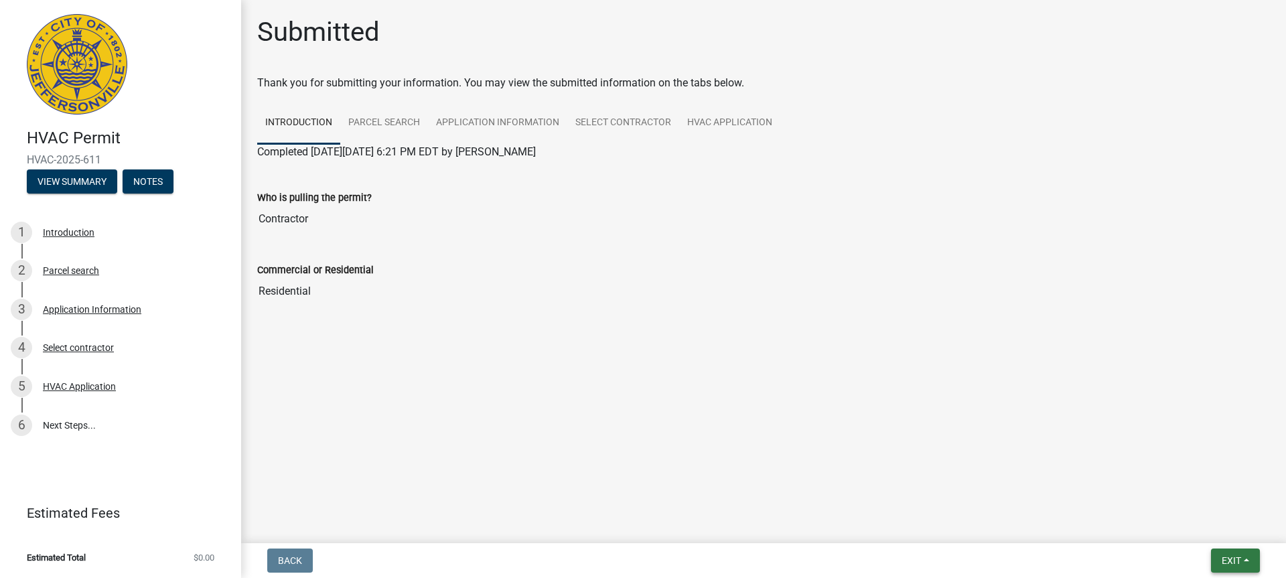
click at [1232, 564] on span "Exit" at bounding box center [1231, 560] width 19 height 11
click at [1224, 526] on button "Save & Exit" at bounding box center [1206, 526] width 107 height 32
